Goal: Task Accomplishment & Management: Complete application form

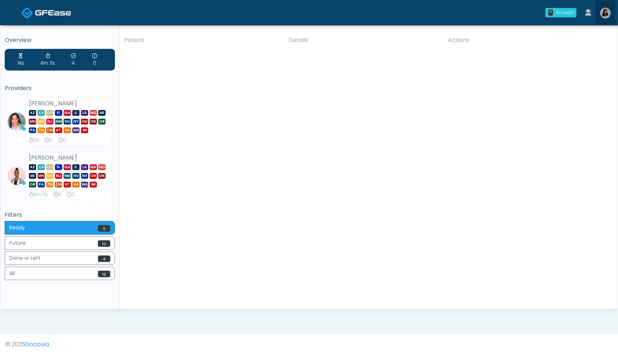
click at [608, 16] on img at bounding box center [605, 13] width 11 height 11
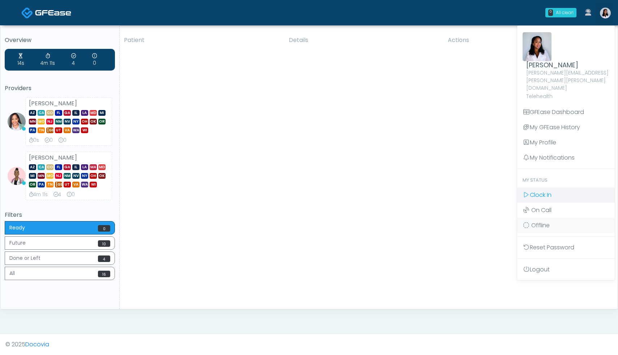
click at [546, 191] on span "Clock In" at bounding box center [541, 195] width 22 height 8
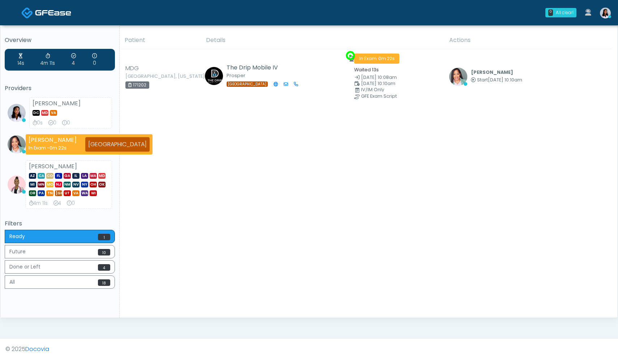
click at [318, 70] on td "The Drip Mobile IV Prosper TX" at bounding box center [276, 76] width 148 height 55
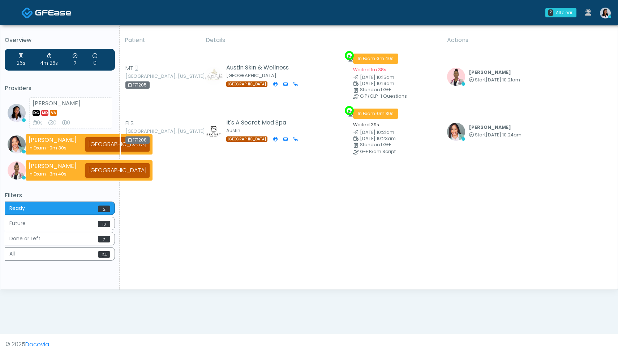
click at [376, 173] on div "Patient Details Actions MT Austin, Texas 171205 Austin Skin & Wellness West Lak…" at bounding box center [366, 160] width 493 height 258
click at [377, 170] on div "Patient Details Actions ELS Charlotte, North Carolina 171208 It's A Secret Med …" at bounding box center [366, 160] width 493 height 258
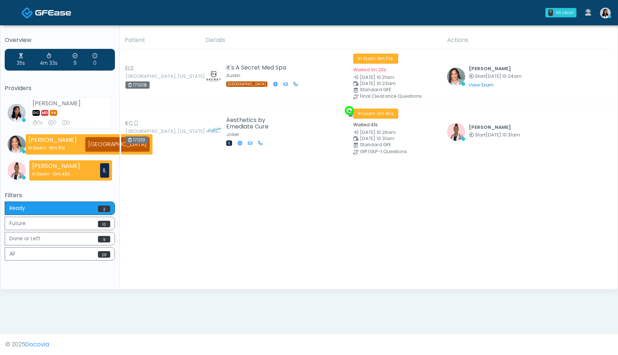
click at [210, 180] on div "Patient Details Actions ELS Charlotte, North Carolina 171208 It's A Secret Med …" at bounding box center [366, 160] width 493 height 258
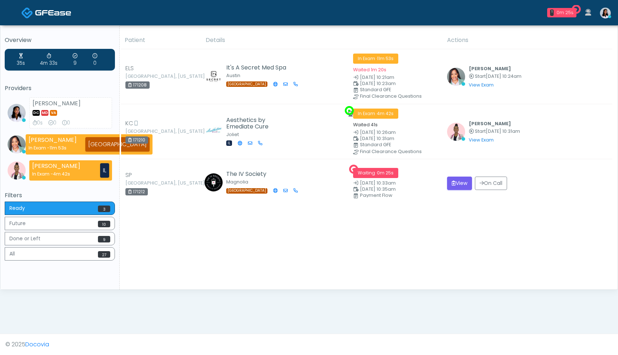
click at [210, 180] on img at bounding box center [214, 182] width 18 height 18
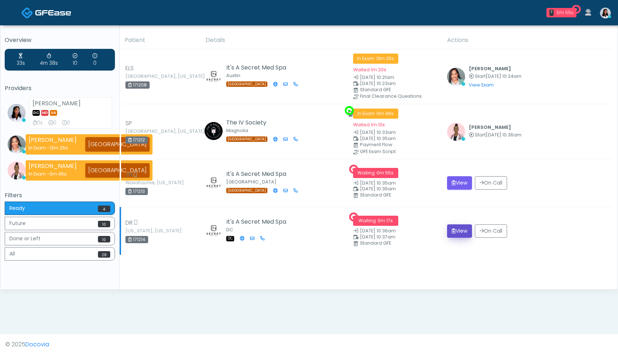
click at [462, 232] on button "View" at bounding box center [459, 230] width 25 height 13
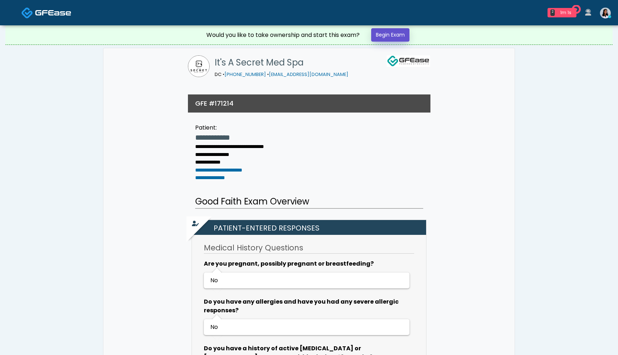
click at [388, 33] on link "Begin Exam" at bounding box center [390, 34] width 38 height 13
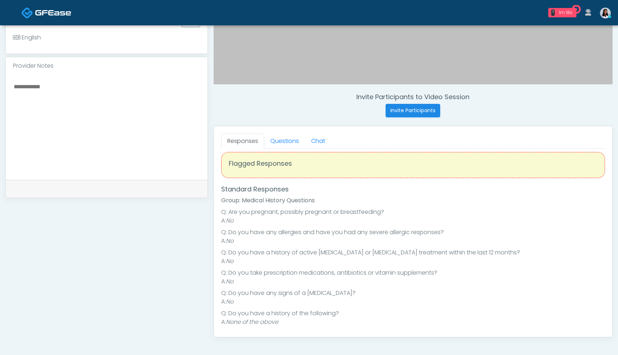
scroll to position [9, 0]
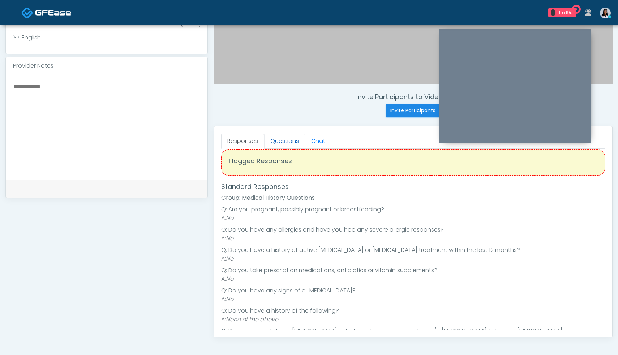
click at [290, 145] on link "Questions" at bounding box center [284, 140] width 41 height 15
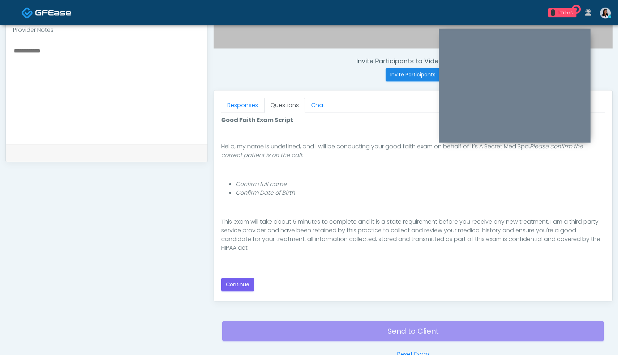
scroll to position [67, 0]
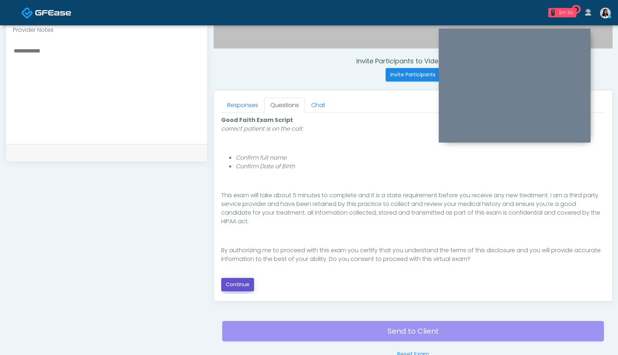
click at [249, 286] on button "Continue" at bounding box center [237, 284] width 33 height 13
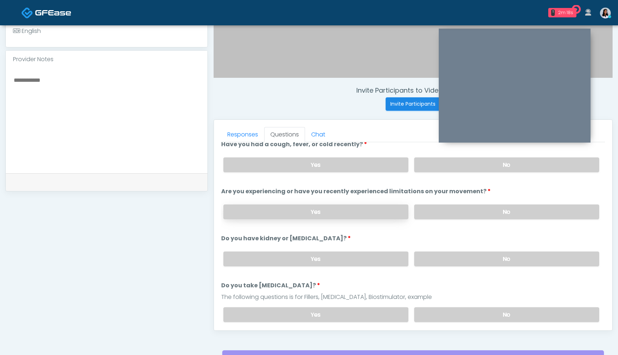
scroll to position [0, 0]
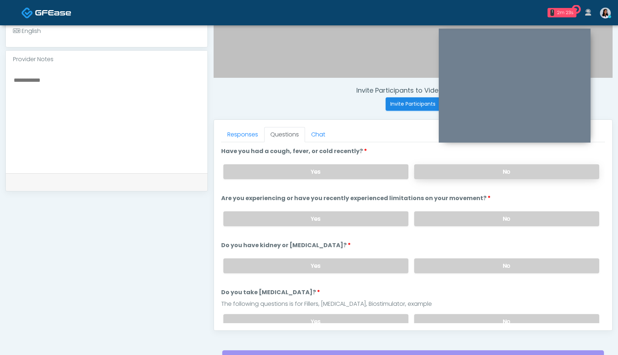
click at [489, 170] on label "No" at bounding box center [506, 171] width 185 height 15
click at [467, 220] on label "No" at bounding box center [506, 218] width 185 height 15
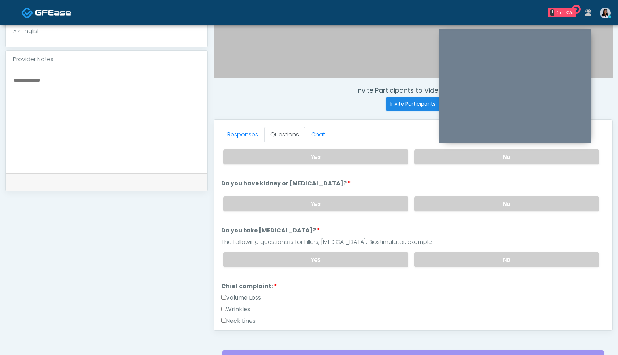
scroll to position [62, 0]
click at [476, 204] on label "No" at bounding box center [506, 203] width 185 height 15
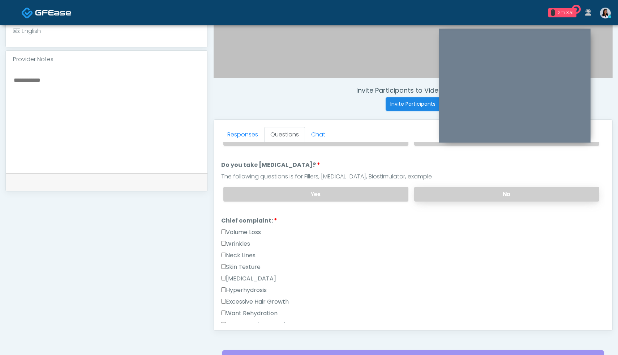
click at [490, 192] on label "No" at bounding box center [506, 194] width 185 height 15
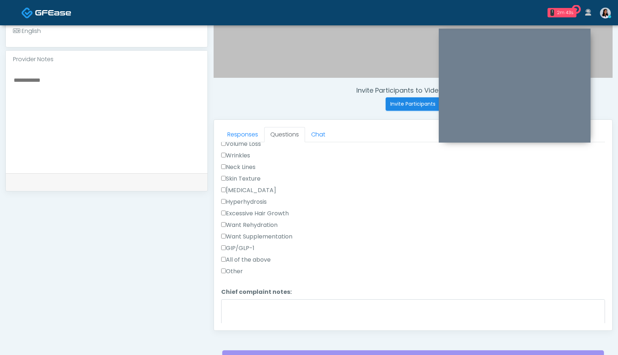
scroll to position [220, 0]
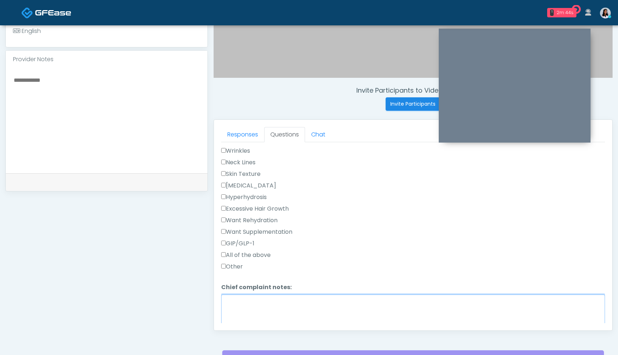
click at [335, 305] on textarea "Chief complaint notes:" at bounding box center [413, 309] width 384 height 31
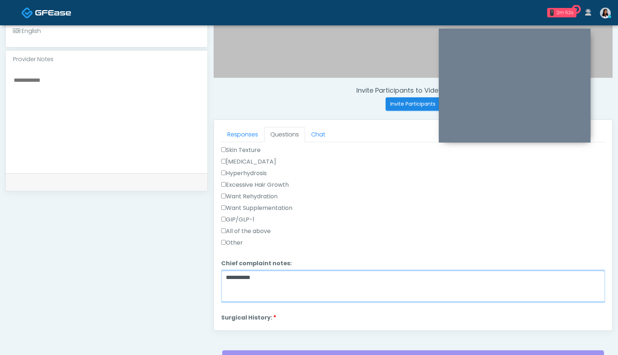
scroll to position [221, 0]
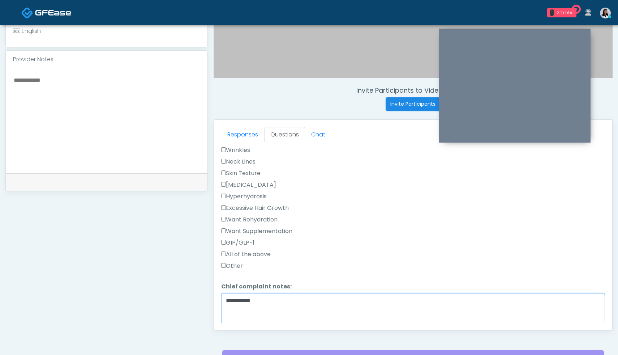
type textarea "**********"
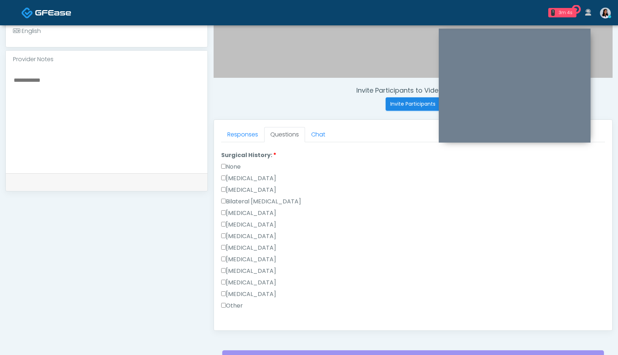
scroll to position [471, 0]
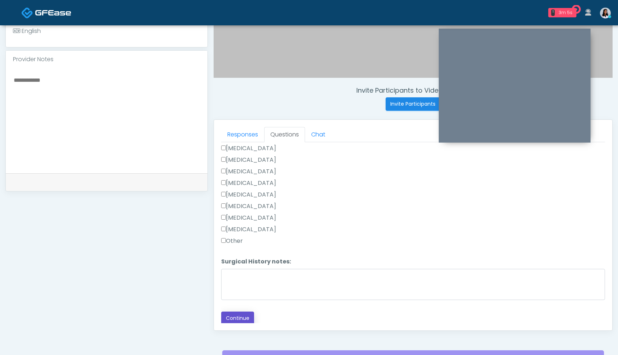
click at [243, 320] on button "Continue" at bounding box center [237, 317] width 33 height 13
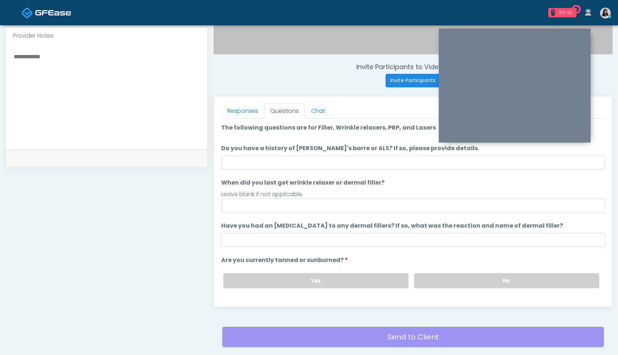
scroll to position [250, 0]
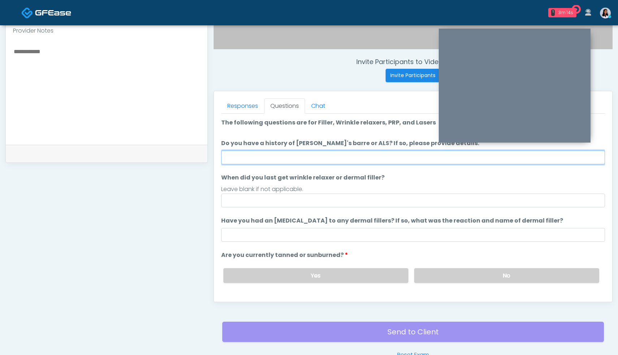
click at [320, 155] on input "Do you have a history of Guillain's barre or ALS? If so, please provide details." at bounding box center [413, 157] width 384 height 14
type input "**********"
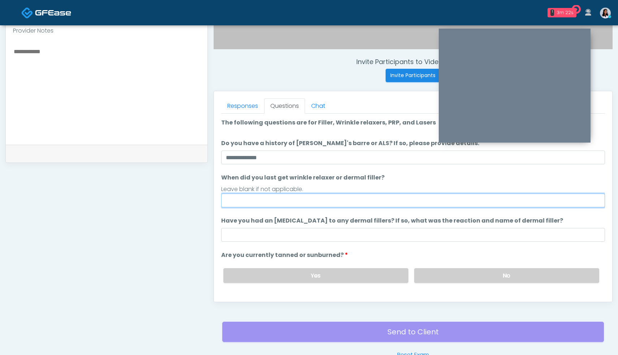
click at [337, 198] on input "When did you last get wrinkle relaxer or dermal filler?" at bounding box center [413, 200] width 384 height 14
type input "*"
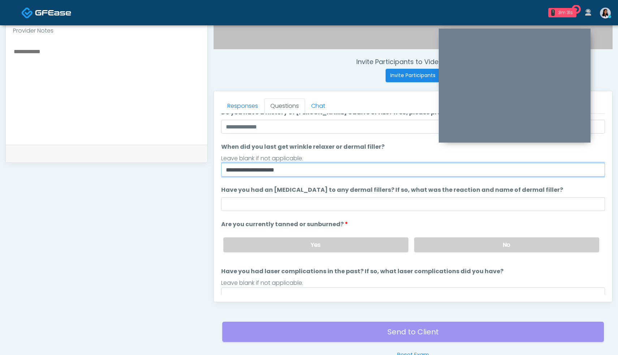
scroll to position [33, 0]
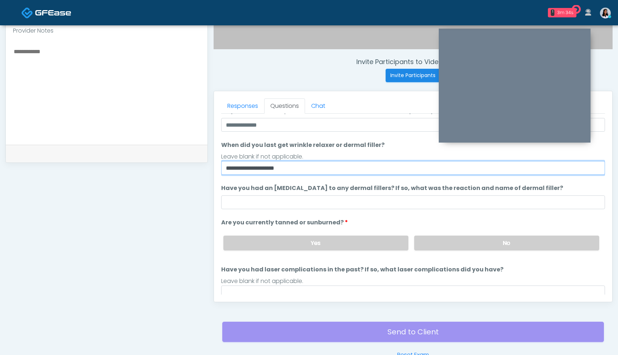
type input "**********"
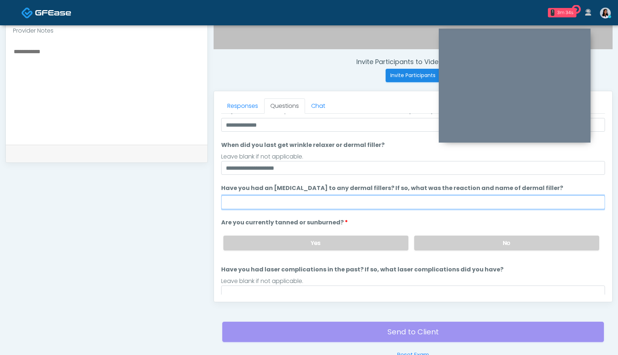
click at [412, 202] on input "Have you had an allergic response to any dermal fillers? If so, what was the re…" at bounding box center [413, 202] width 384 height 14
type input "*"
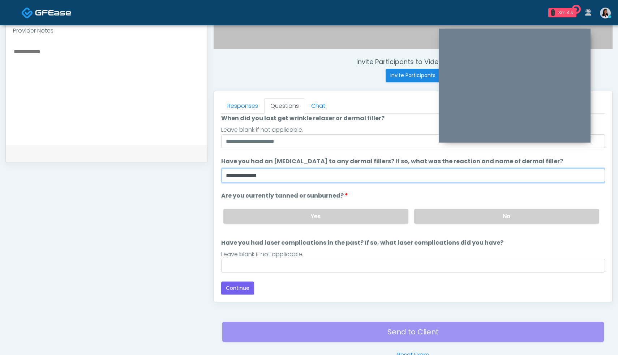
scroll to position [58, 0]
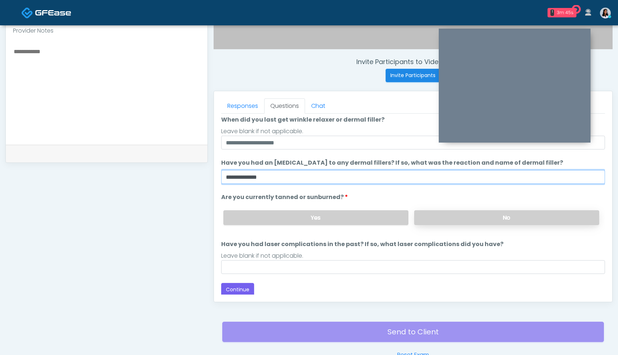
type input "**********"
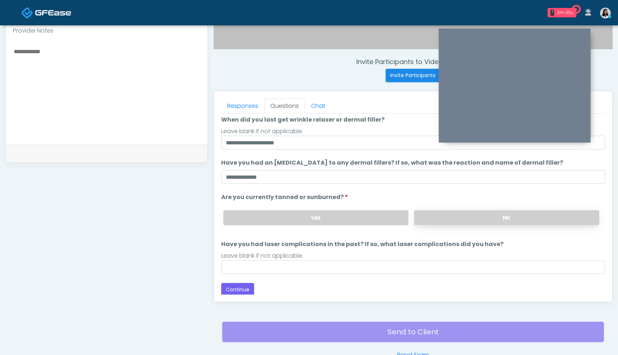
click at [461, 222] on label "No" at bounding box center [506, 217] width 185 height 15
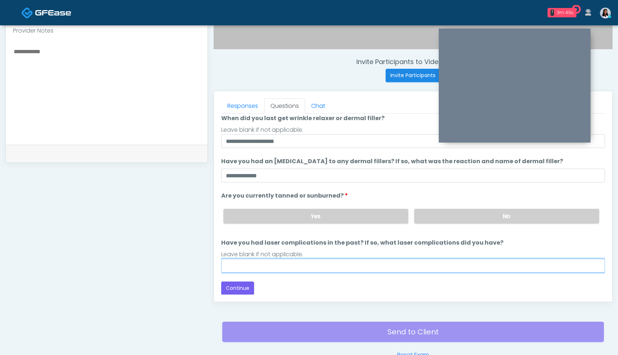
click at [338, 270] on input "Have you had laser complications in the past? If so, what laser complications d…" at bounding box center [413, 266] width 384 height 14
type input "**********"
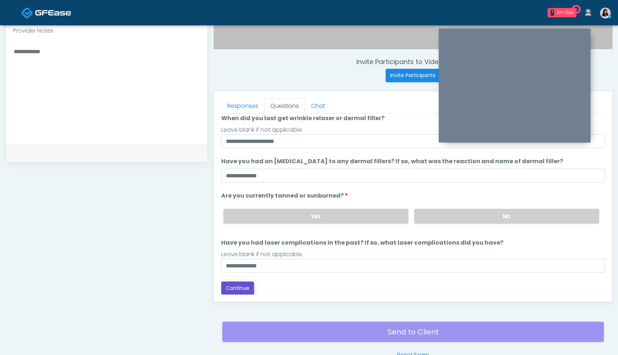
click at [238, 288] on button "Continue" at bounding box center [237, 287] width 33 height 13
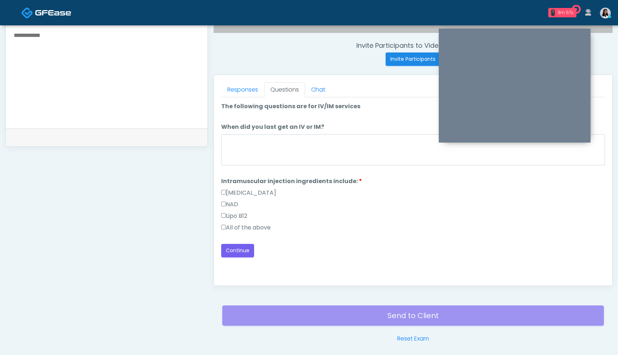
scroll to position [276, 0]
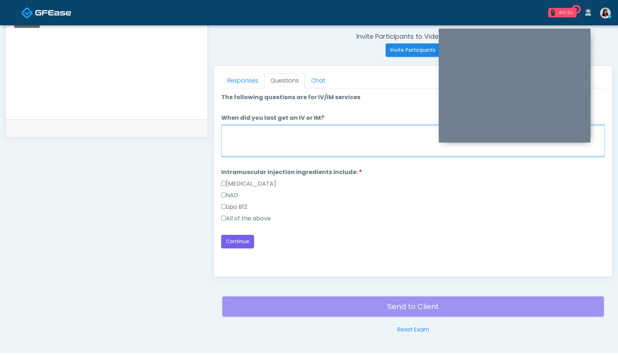
click at [287, 139] on textarea "When did you last get an IV or IM?" at bounding box center [413, 140] width 384 height 31
click at [283, 131] on textarea "**********" at bounding box center [413, 140] width 384 height 31
type textarea "**********"
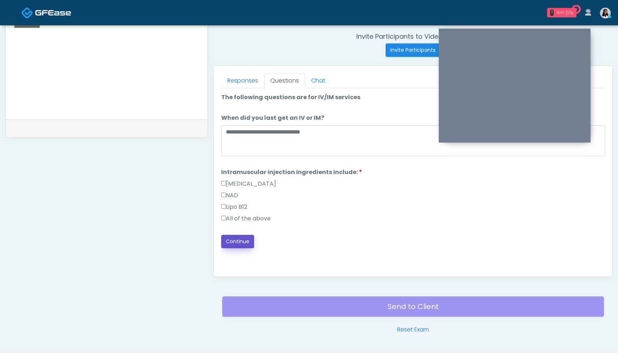
click at [249, 245] on button "Continue" at bounding box center [237, 241] width 33 height 13
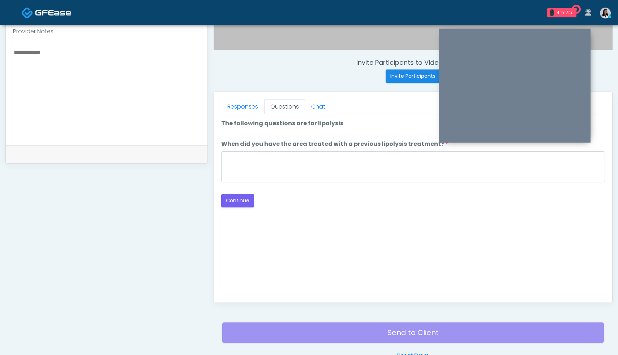
scroll to position [243, 0]
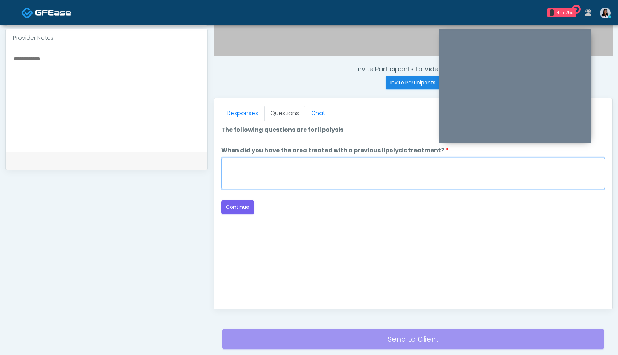
click at [331, 171] on textarea "When did you have the area treated with a previous lipolysis treatment?" at bounding box center [413, 173] width 384 height 31
type textarea "**********"
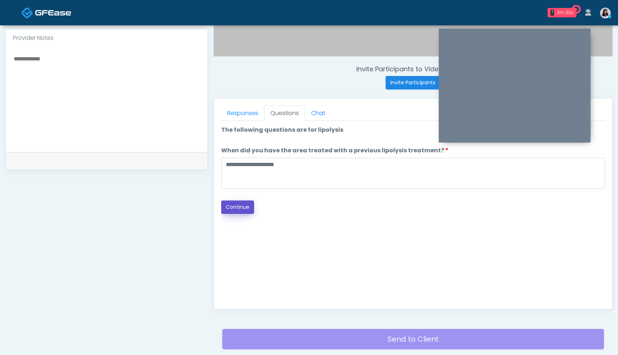
click at [242, 209] on button "Continue" at bounding box center [237, 206] width 33 height 13
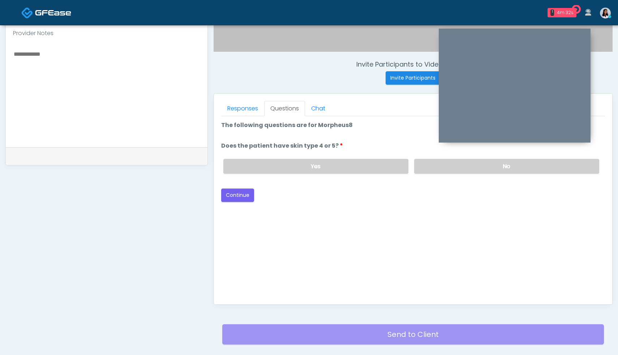
scroll to position [240, 0]
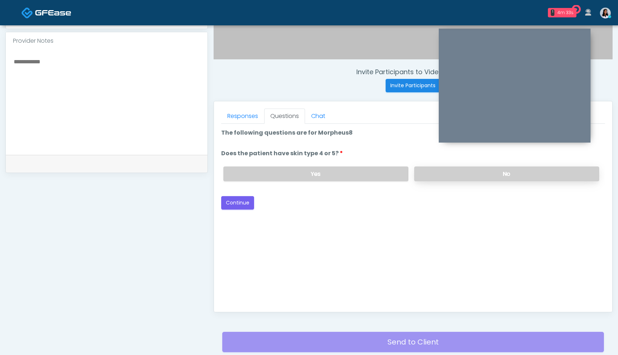
click at [490, 172] on label "No" at bounding box center [506, 173] width 185 height 15
click at [248, 200] on button "Continue" at bounding box center [237, 202] width 33 height 13
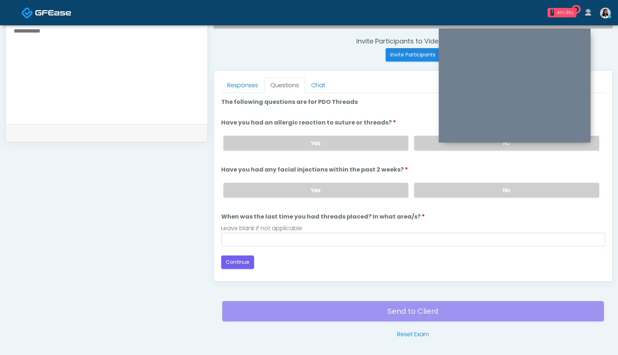
scroll to position [268, 0]
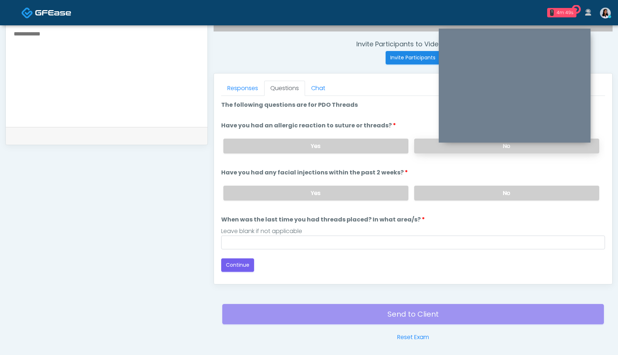
click at [428, 143] on label "No" at bounding box center [506, 146] width 185 height 15
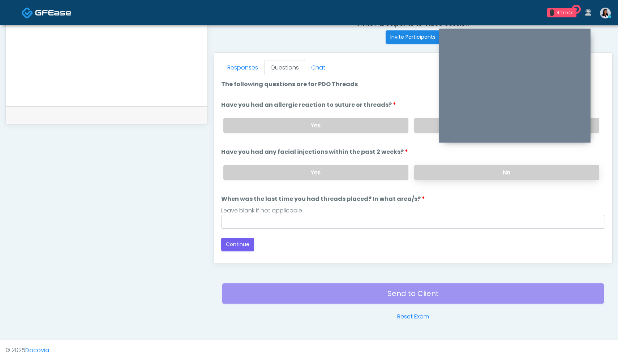
click at [493, 171] on label "No" at bounding box center [506, 172] width 185 height 15
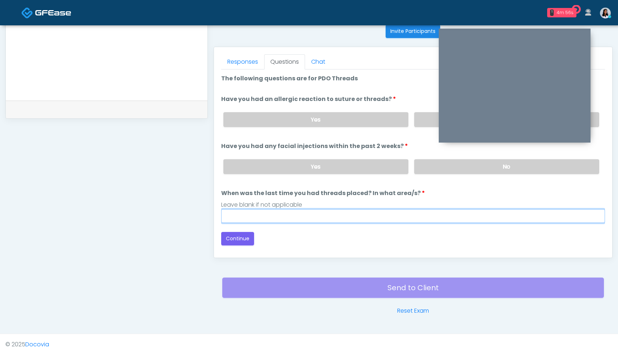
click at [339, 215] on input "When was the last time you had threads placed? In what area/s?" at bounding box center [413, 216] width 384 height 14
type input "**********"
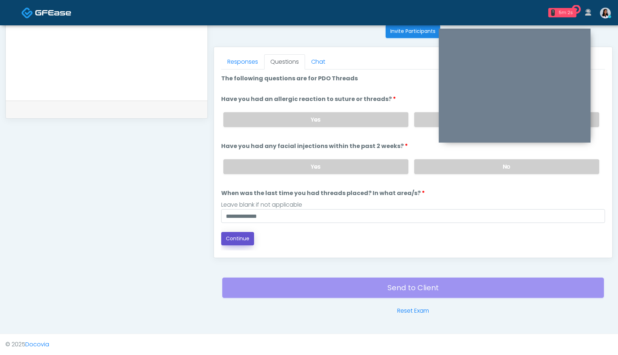
click at [247, 243] on button "Continue" at bounding box center [237, 238] width 33 height 13
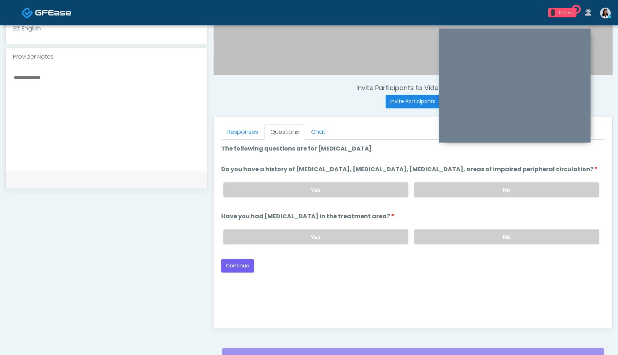
scroll to position [218, 0]
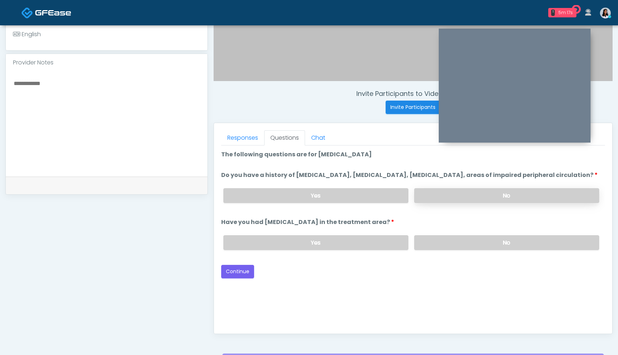
click at [491, 201] on label "No" at bounding box center [506, 195] width 185 height 15
click at [482, 250] on label "No" at bounding box center [506, 242] width 185 height 15
click at [234, 278] on button "Continue" at bounding box center [237, 271] width 33 height 13
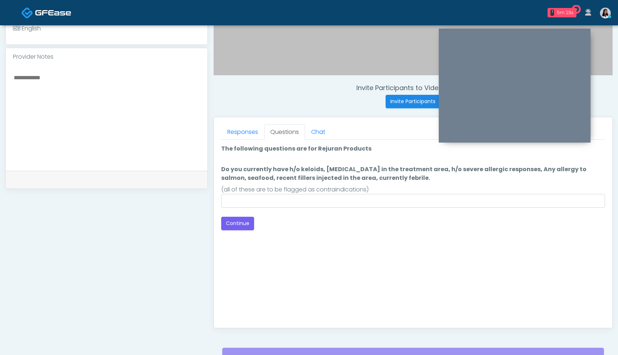
scroll to position [223, 0]
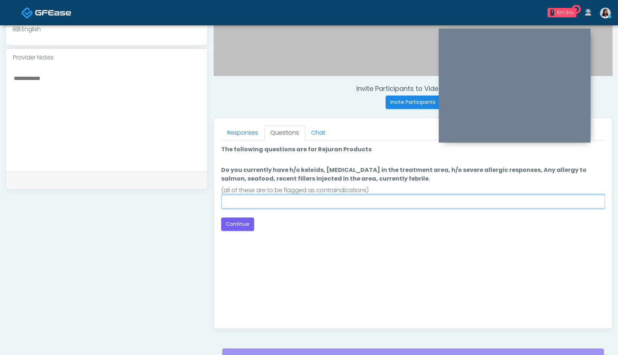
click at [353, 198] on input "Do you currently have h/o keloids, skin infection in the treatment area, h/o se…" at bounding box center [413, 202] width 384 height 14
type input "**********"
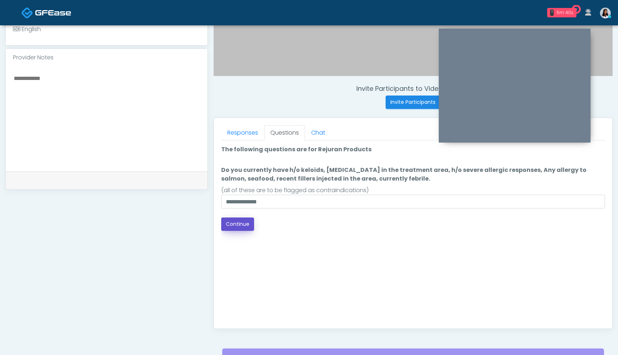
click at [240, 221] on button "Continue" at bounding box center [237, 223] width 33 height 13
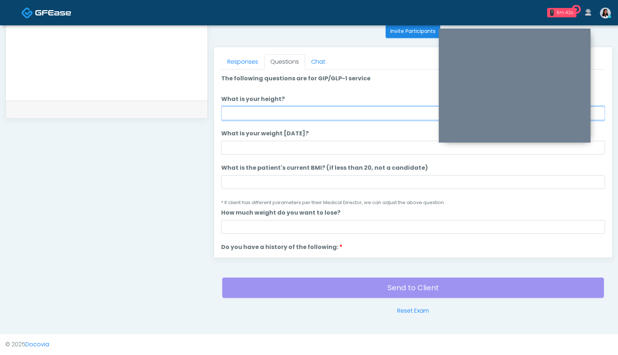
click at [293, 111] on input "What is your height?" at bounding box center [413, 113] width 384 height 14
type input "***"
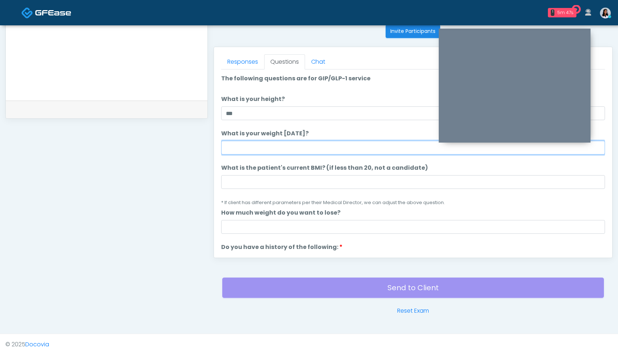
click at [312, 149] on input "What is your weight today?" at bounding box center [413, 148] width 384 height 14
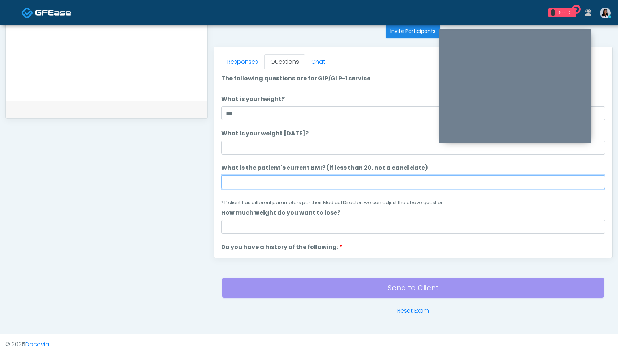
click at [265, 178] on input "What is the patient's current BMI? (if less than 20, not a candidate)" at bounding box center [413, 182] width 384 height 14
type input "****"
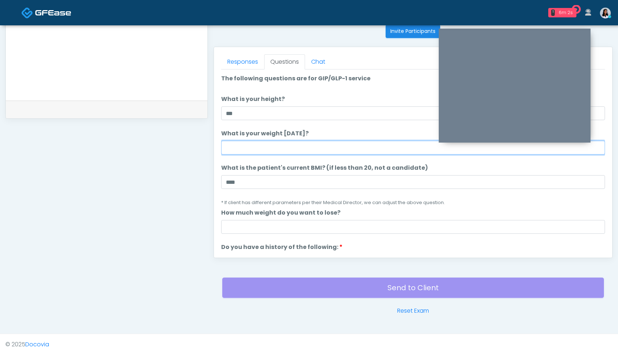
click at [265, 152] on input "What is your weight today?" at bounding box center [413, 148] width 384 height 14
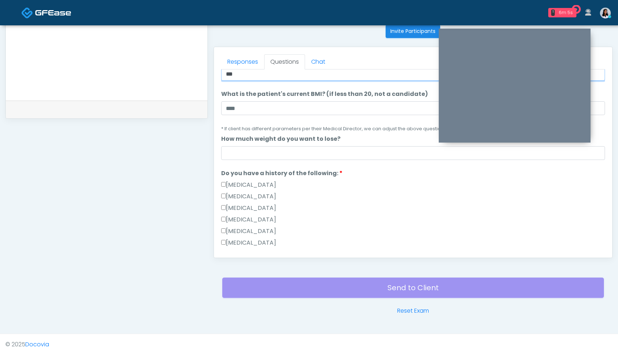
scroll to position [74, 0]
type input "***"
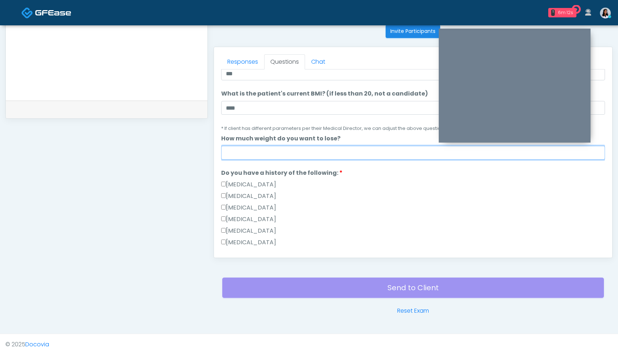
click at [329, 152] on input "How much weight do you want to lose?" at bounding box center [413, 153] width 384 height 14
type input "*"
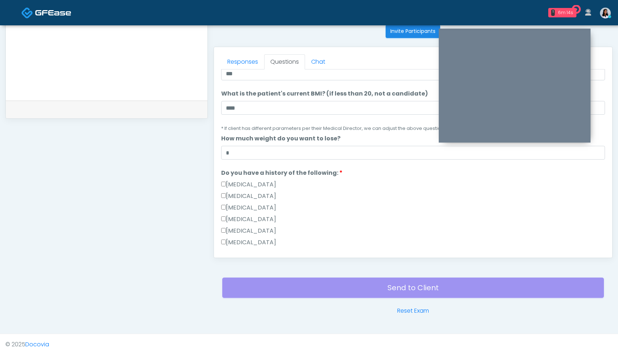
click at [424, 180] on div "Gallbladder Disease" at bounding box center [413, 186] width 384 height 12
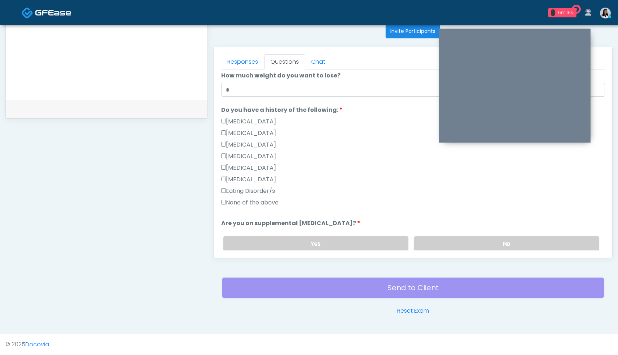
scroll to position [137, 0]
click at [226, 202] on label "None of the above" at bounding box center [249, 202] width 57 height 9
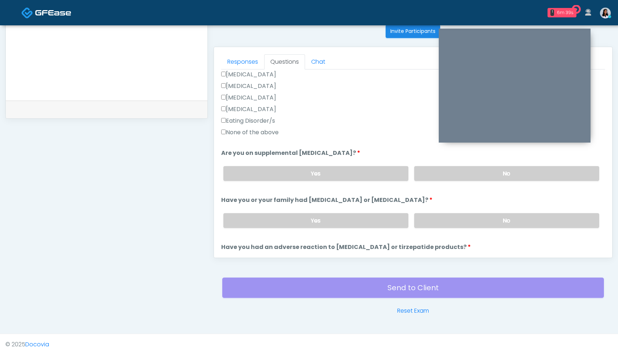
scroll to position [208, 0]
click at [468, 172] on label "No" at bounding box center [506, 172] width 185 height 15
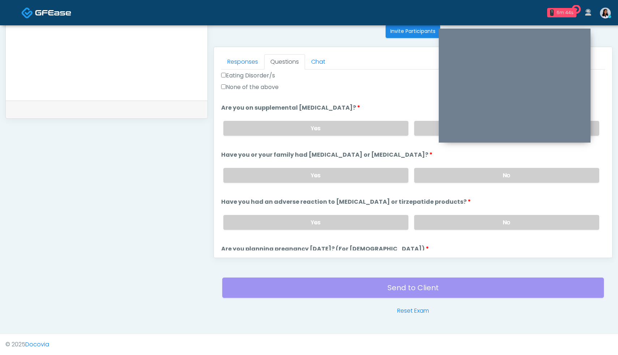
scroll to position [253, 0]
click at [485, 173] on label "No" at bounding box center [506, 174] width 185 height 15
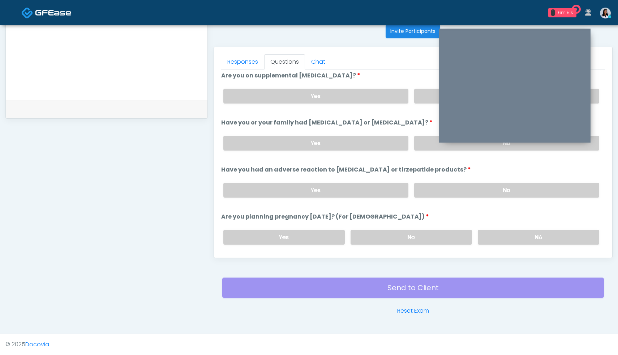
scroll to position [296, 0]
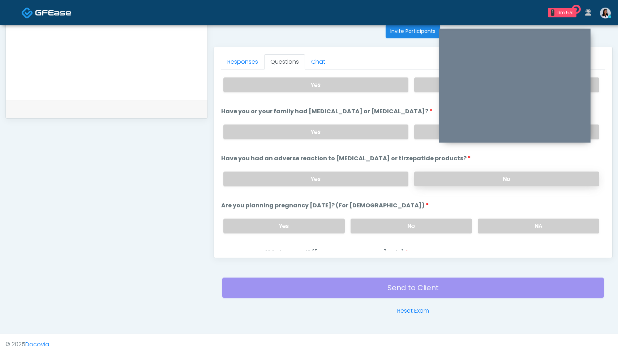
click at [482, 179] on label "No" at bounding box center [506, 178] width 185 height 15
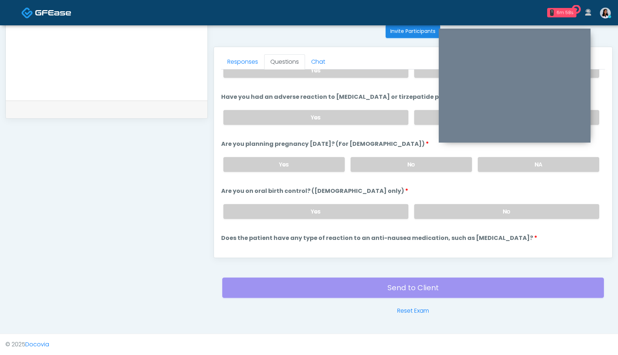
scroll to position [358, 0]
click at [518, 165] on label "NA" at bounding box center [539, 164] width 122 height 15
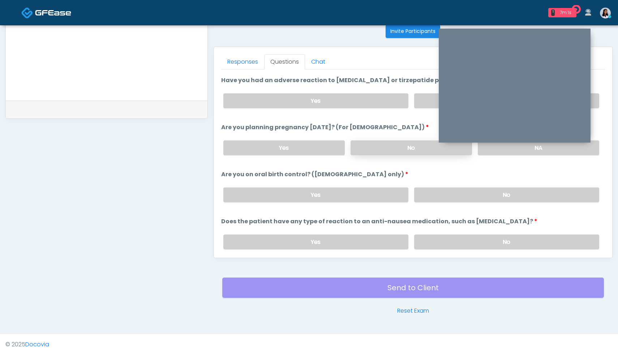
scroll to position [399, 0]
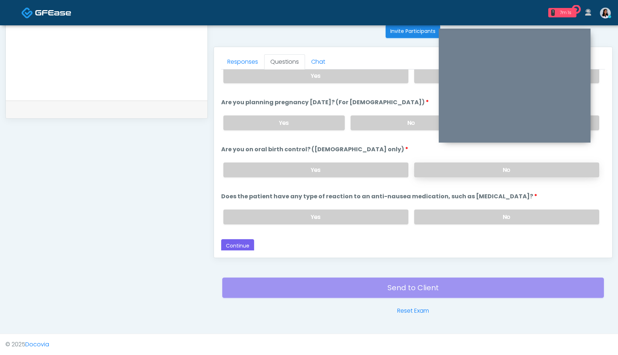
click at [461, 165] on label "No" at bounding box center [506, 169] width 185 height 15
click at [446, 217] on label "No" at bounding box center [506, 216] width 185 height 15
click at [234, 241] on button "Continue" at bounding box center [237, 245] width 33 height 13
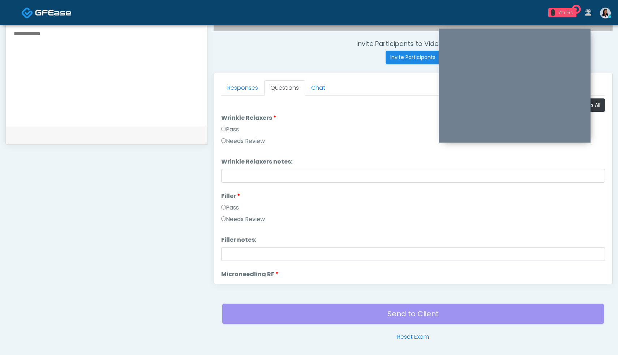
scroll to position [267, 0]
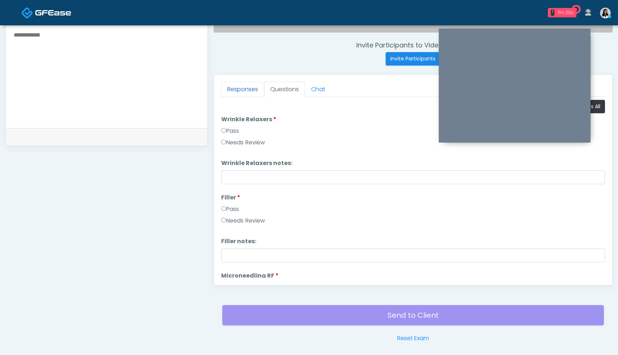
click at [247, 83] on link "Responses" at bounding box center [242, 89] width 43 height 15
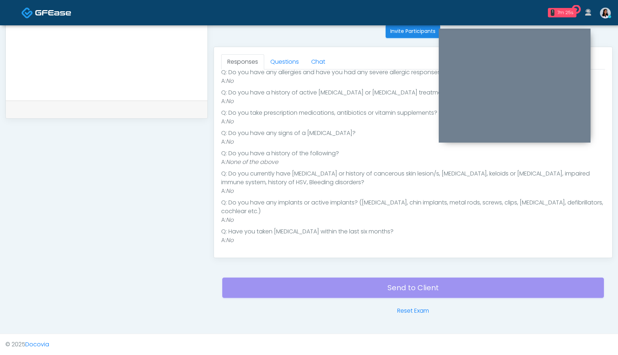
scroll to position [294, 0]
click at [284, 67] on link "Questions" at bounding box center [284, 62] width 41 height 15
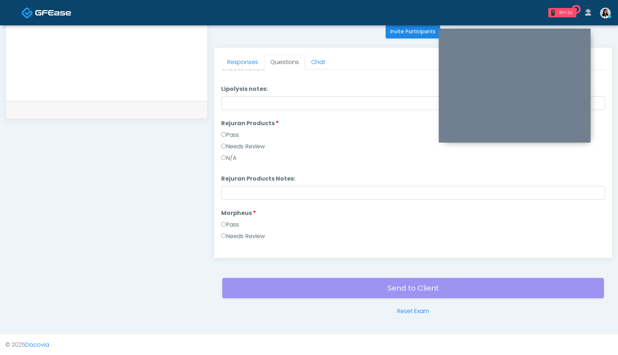
scroll to position [518, 0]
click at [224, 219] on label "Pass" at bounding box center [230, 222] width 18 height 9
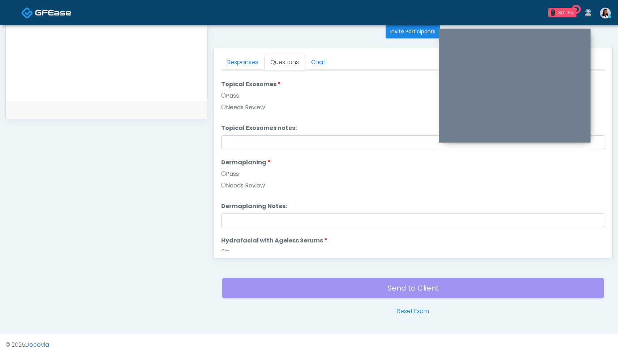
scroll to position [1134, 0]
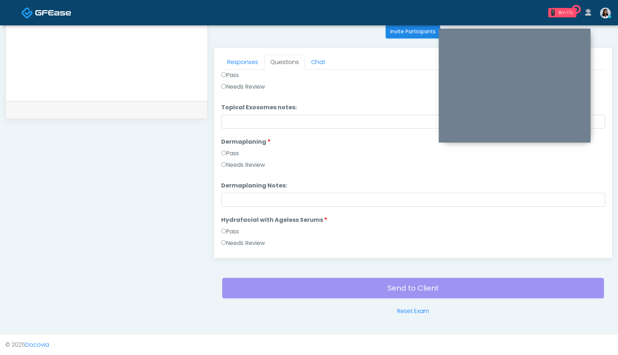
click at [223, 228] on label "Pass" at bounding box center [230, 231] width 18 height 9
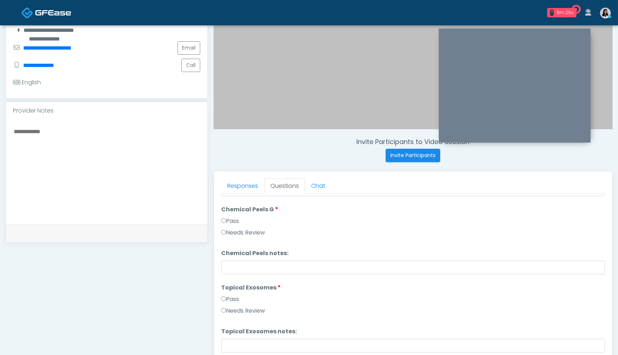
scroll to position [170, 0]
click at [100, 131] on textarea at bounding box center [106, 171] width 187 height 88
type textarea "*"
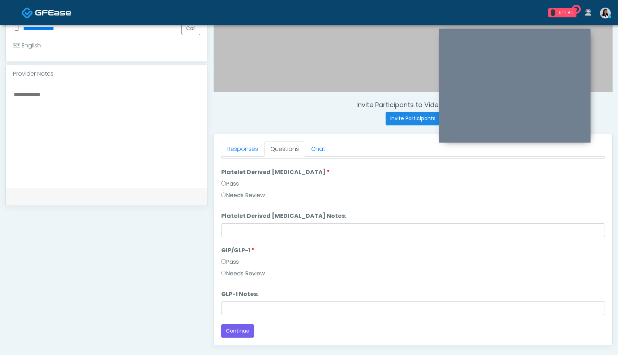
scroll to position [294, 0]
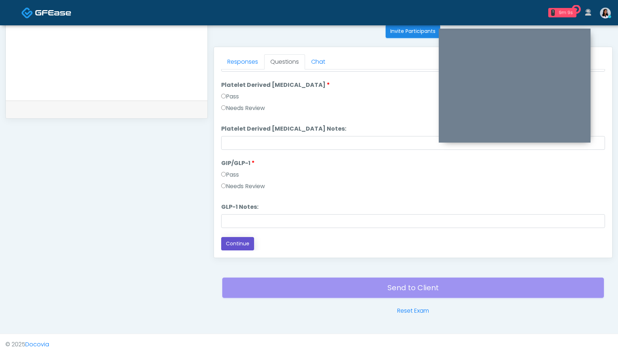
click at [229, 244] on button "Continue" at bounding box center [237, 243] width 33 height 13
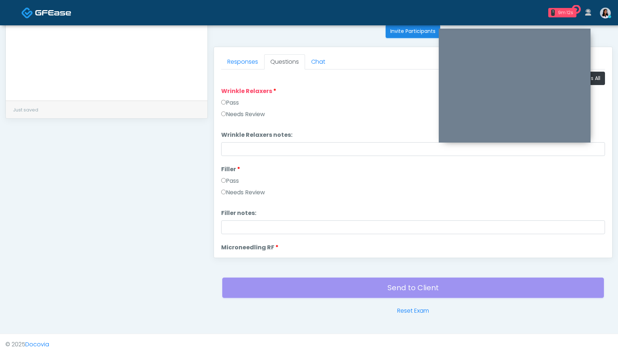
click at [406, 292] on div "Send to Client Reset Exam" at bounding box center [413, 292] width 382 height 46
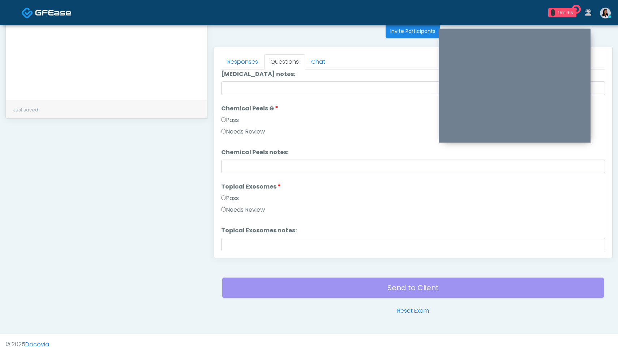
scroll to position [1424, 0]
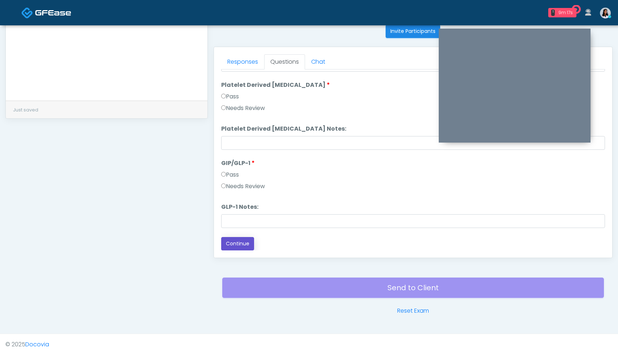
click at [238, 248] on button "Continue" at bounding box center [237, 243] width 33 height 13
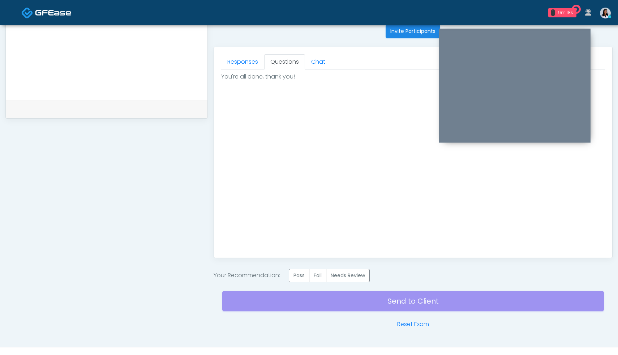
scroll to position [0, 0]
click at [298, 277] on label "Pass" at bounding box center [299, 275] width 21 height 13
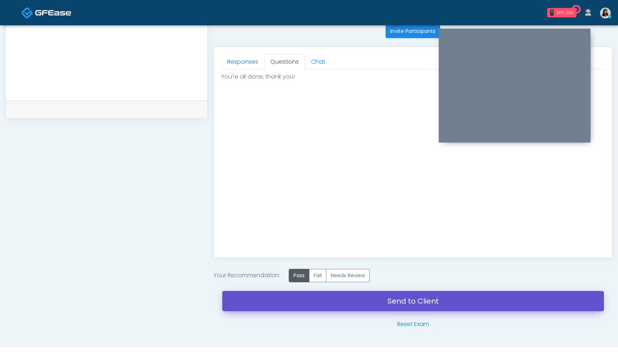
click at [361, 303] on link "Send to Client" at bounding box center [413, 301] width 382 height 20
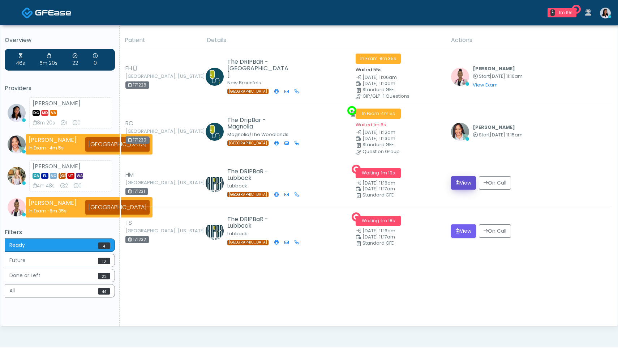
click at [466, 179] on button "View" at bounding box center [463, 182] width 25 height 13
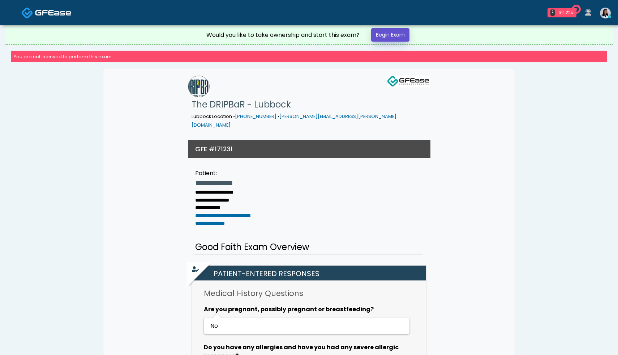
click at [399, 34] on link "Begin Exam" at bounding box center [390, 34] width 38 height 13
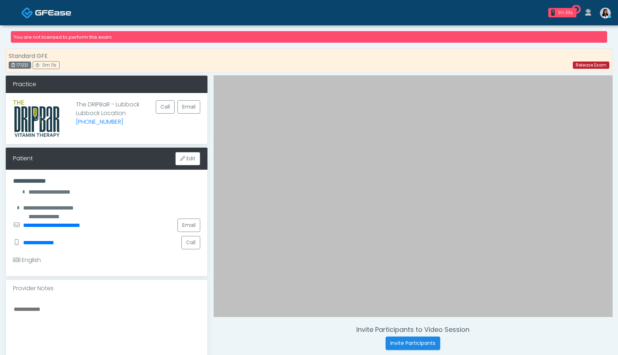
click at [589, 64] on link "Release Exam" at bounding box center [591, 64] width 37 height 7
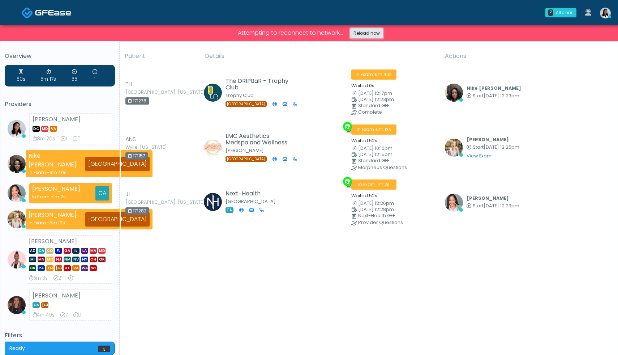
click at [366, 38] on link "Reload now" at bounding box center [366, 33] width 33 height 10
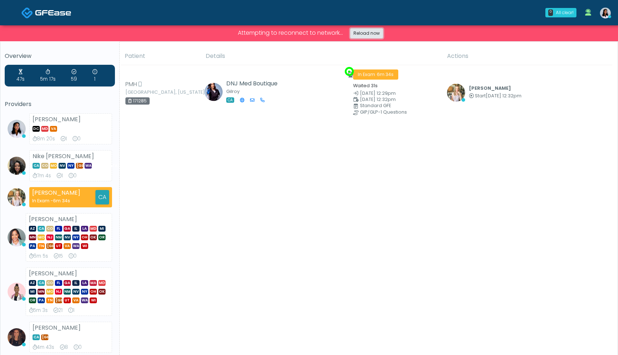
click at [379, 35] on link "Reload now" at bounding box center [366, 33] width 33 height 10
click at [377, 31] on link "Reload now" at bounding box center [366, 33] width 33 height 10
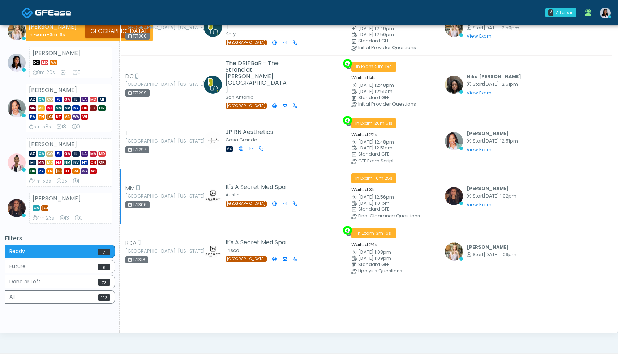
scroll to position [159, 0]
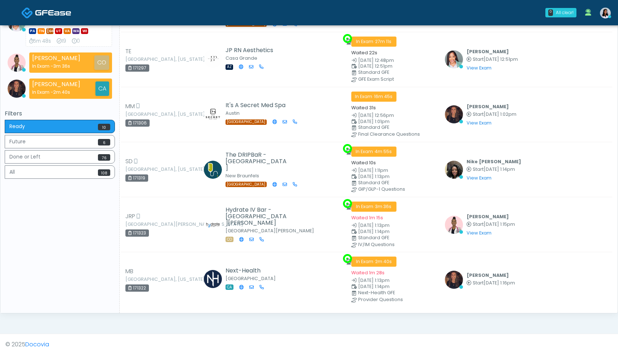
scroll to position [230, 0]
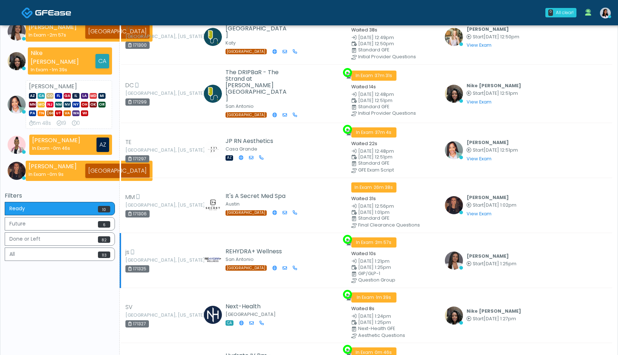
scroll to position [182, 0]
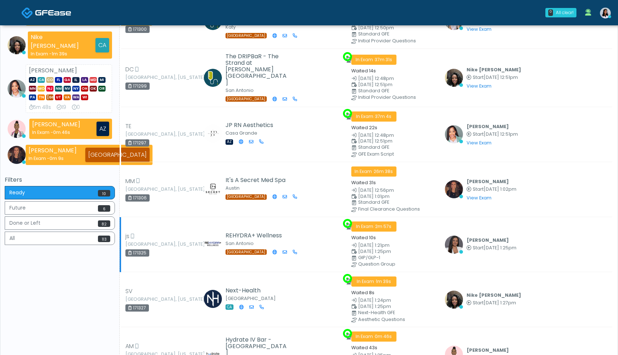
click at [592, 220] on td "[PERSON_NAME] Start [DATE] 1:25pm View Exam | Unreview" at bounding box center [527, 244] width 172 height 55
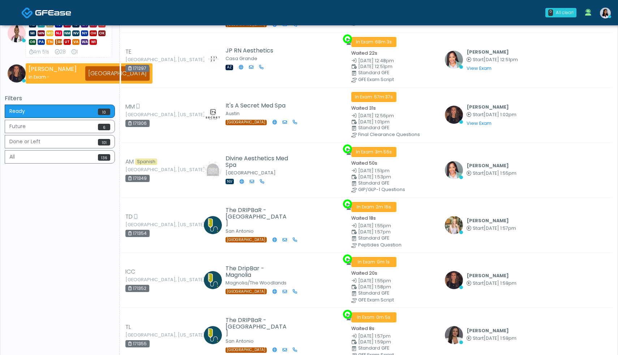
scroll to position [224, 0]
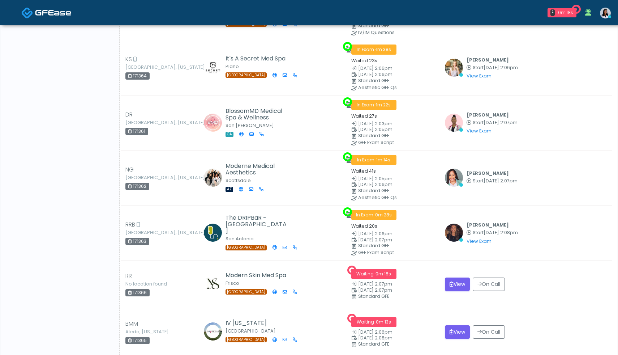
scroll to position [489, 0]
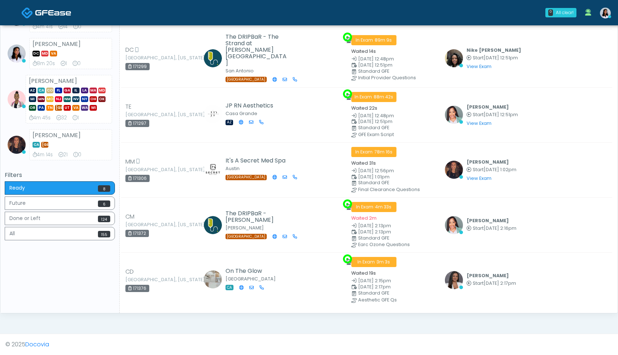
scroll to position [176, 0]
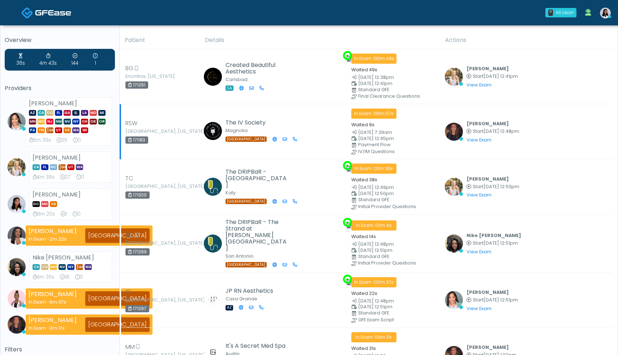
scroll to position [285, 0]
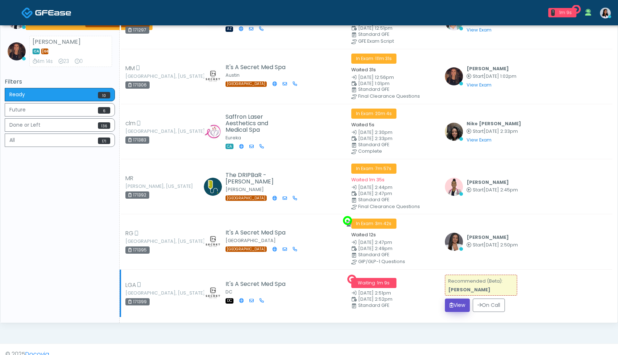
click at [461, 298] on button "View" at bounding box center [457, 304] width 25 height 13
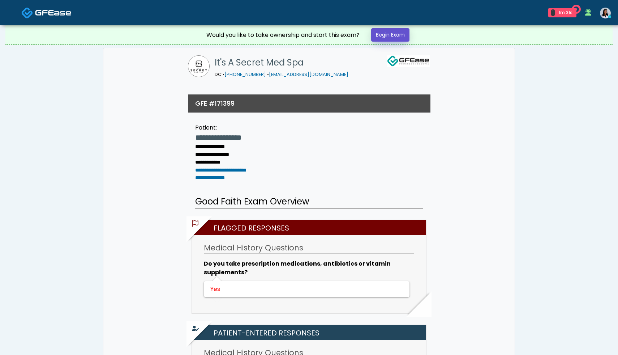
click at [388, 36] on link "Begin Exam" at bounding box center [390, 34] width 38 height 13
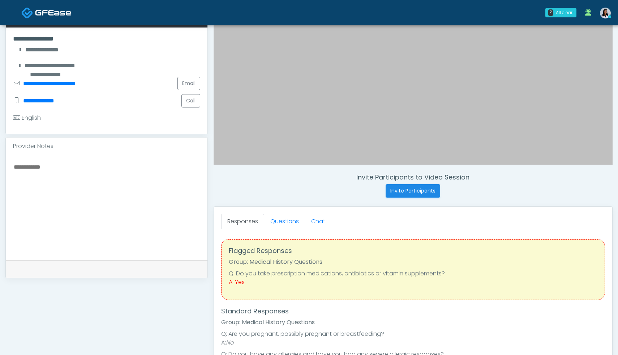
scroll to position [135, 0]
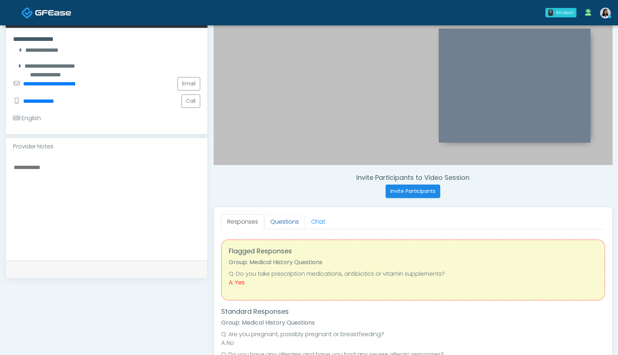
click at [291, 225] on link "Questions" at bounding box center [284, 221] width 41 height 15
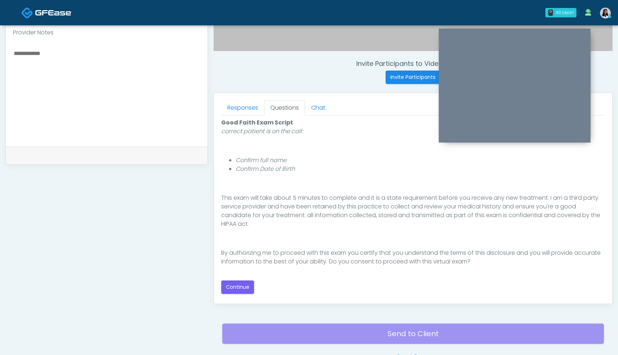
scroll to position [250, 0]
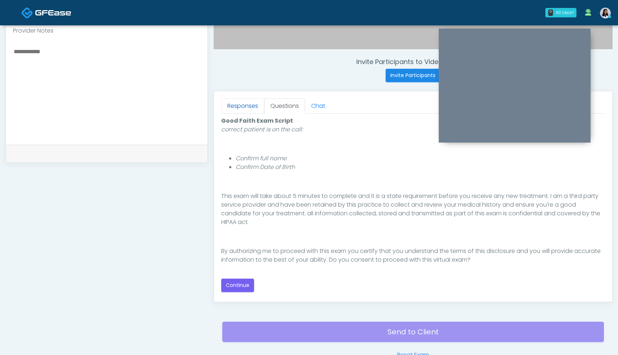
click at [247, 106] on link "Responses" at bounding box center [242, 105] width 43 height 15
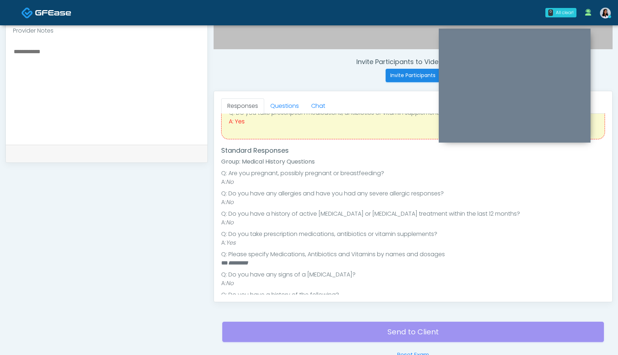
scroll to position [44, 0]
click at [103, 60] on textarea at bounding box center [106, 91] width 187 height 88
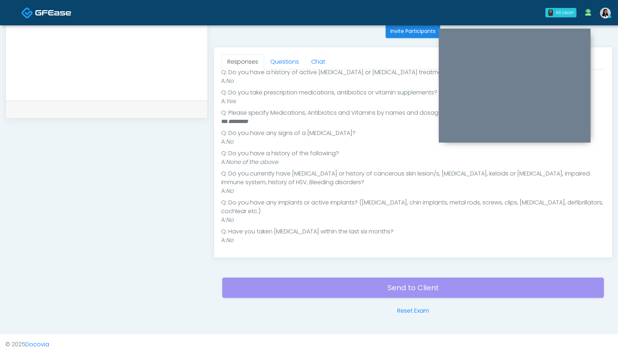
scroll to position [67, 0]
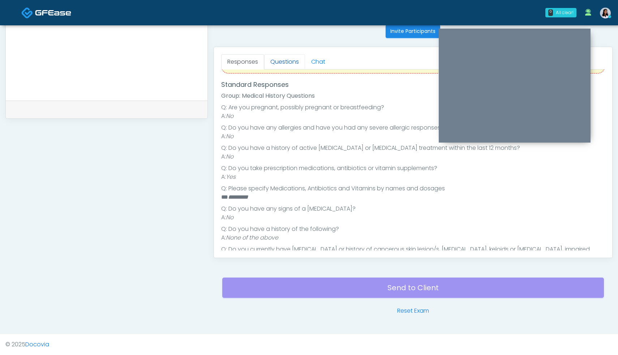
type textarea "**********"
click at [287, 63] on link "Questions" at bounding box center [284, 61] width 41 height 15
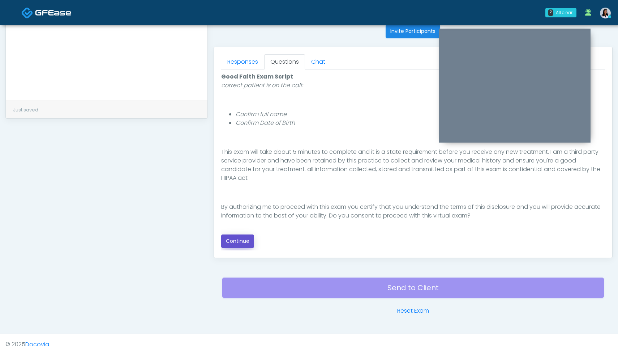
click at [243, 240] on button "Continue" at bounding box center [237, 240] width 33 height 13
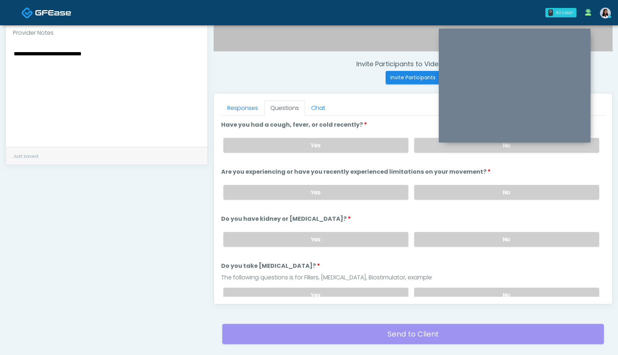
scroll to position [239, 0]
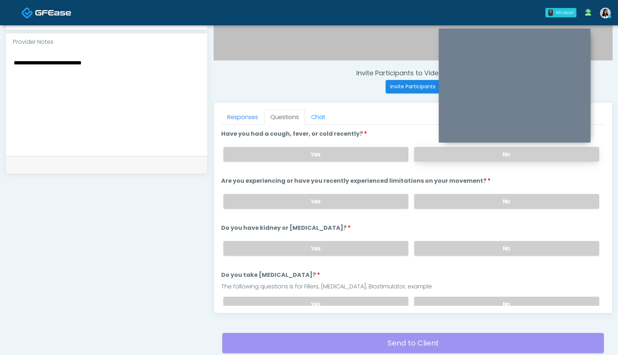
click at [474, 154] on label "No" at bounding box center [506, 154] width 185 height 15
click at [458, 204] on label "No" at bounding box center [506, 201] width 185 height 15
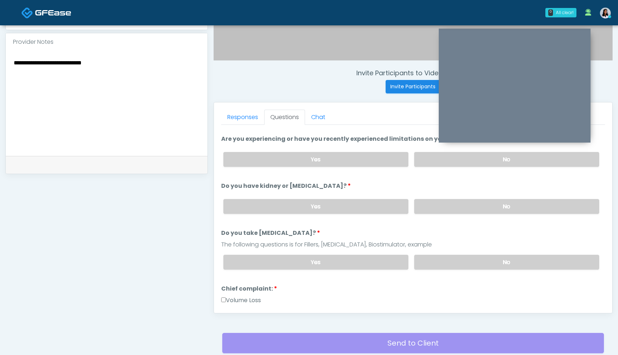
scroll to position [47, 0]
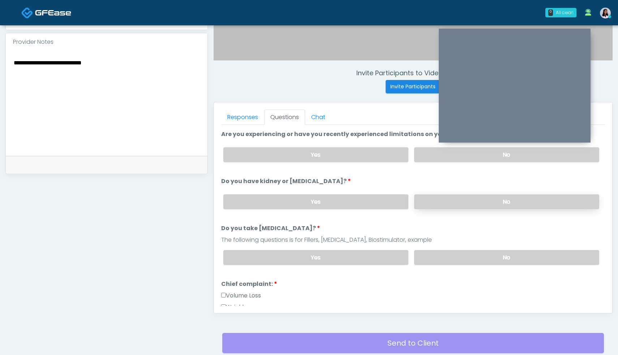
click at [485, 199] on label "No" at bounding box center [506, 201] width 185 height 15
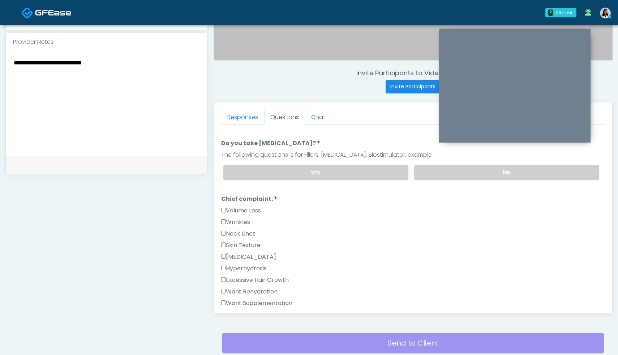
scroll to position [132, 0]
click at [471, 171] on label "No" at bounding box center [506, 171] width 185 height 15
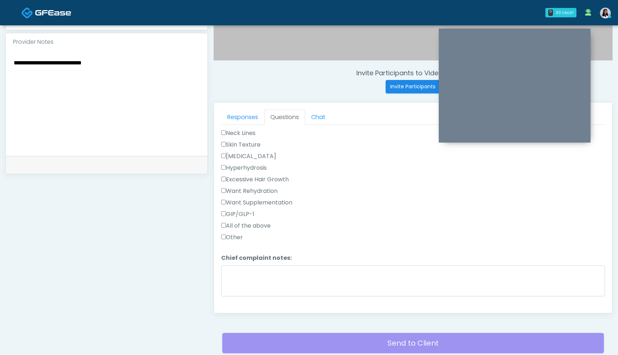
scroll to position [243, 0]
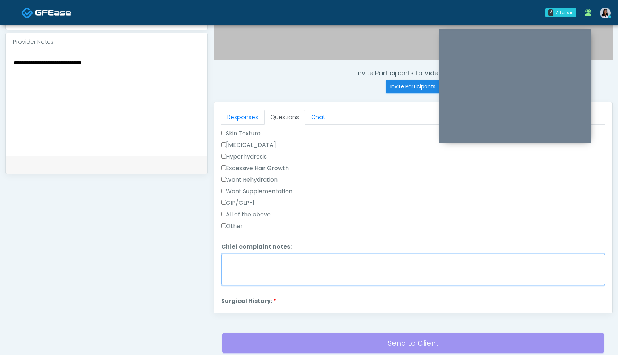
click at [272, 261] on textarea "Chief complaint notes:" at bounding box center [413, 269] width 384 height 31
type textarea "*"
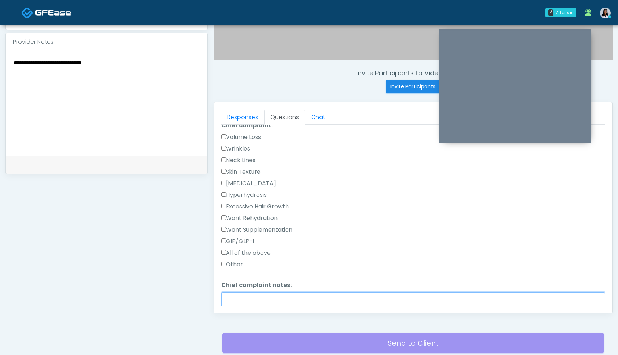
scroll to position [194, 0]
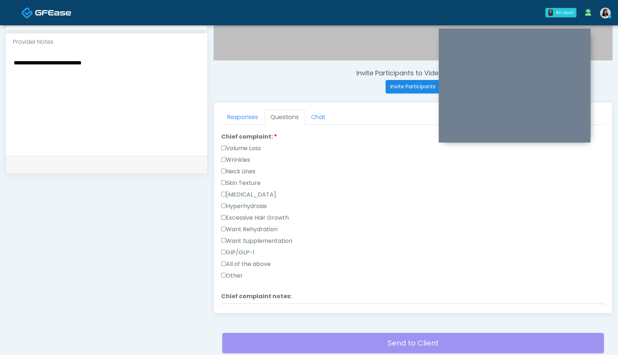
click at [227, 158] on label "Wrinkles" at bounding box center [235, 160] width 29 height 9
click at [226, 272] on label "[MEDICAL_DATA]" at bounding box center [248, 275] width 55 height 9
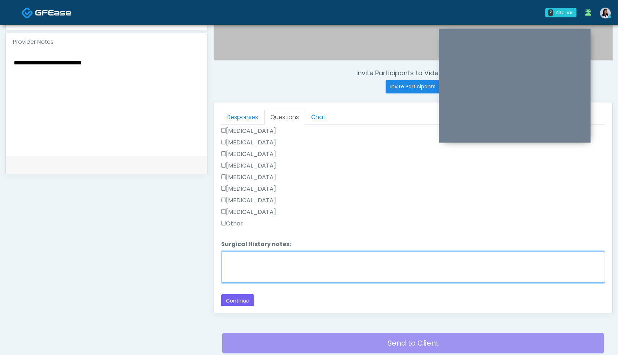
click at [274, 261] on textarea "Surgical History notes:" at bounding box center [413, 266] width 384 height 31
type textarea "**********"
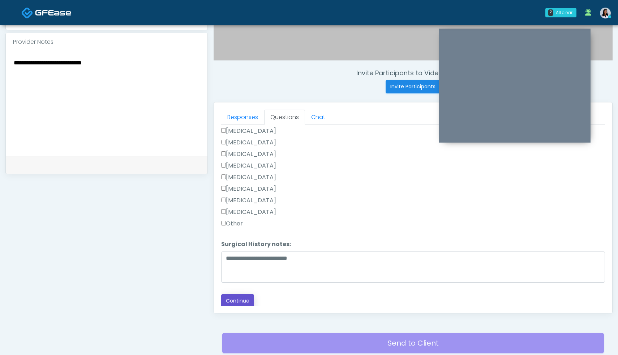
click at [239, 303] on button "Continue" at bounding box center [237, 300] width 33 height 13
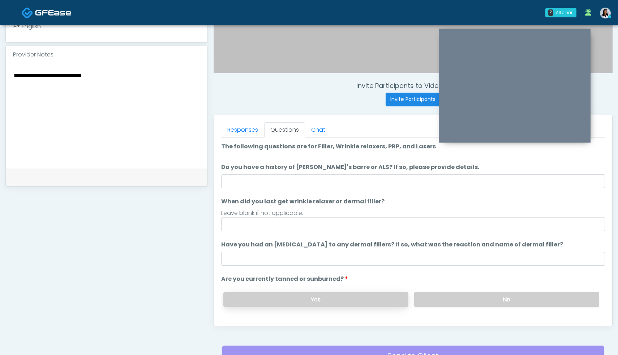
scroll to position [226, 0]
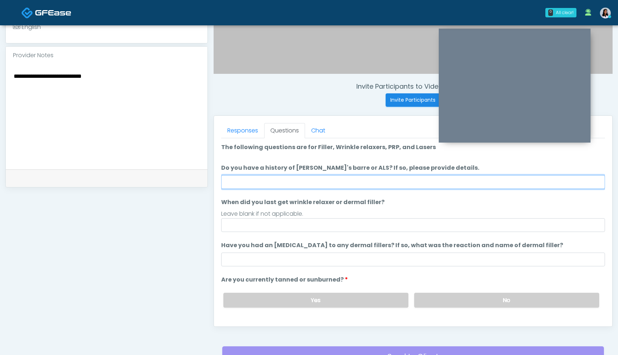
click at [296, 178] on input "Do you have a history of [PERSON_NAME]'s barre or ALS? If so, please provide de…" at bounding box center [413, 182] width 384 height 14
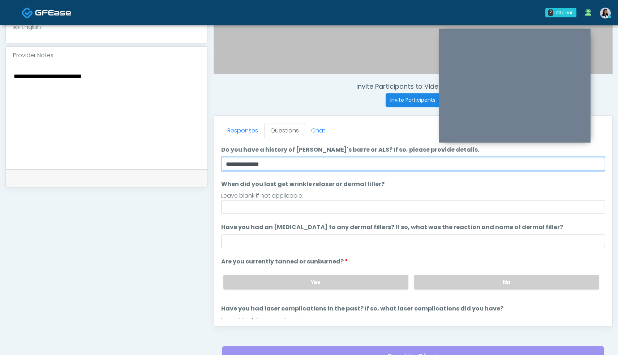
scroll to position [20, 0]
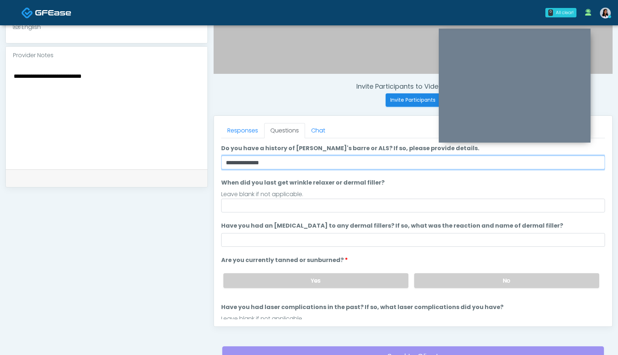
type input "**********"
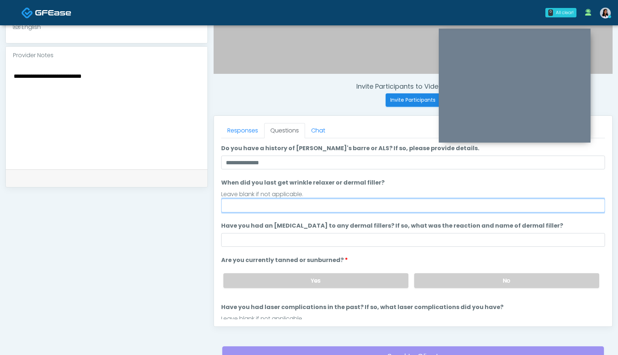
click at [284, 205] on input "When did you last get wrinkle relaxer or dermal filler?" at bounding box center [413, 206] width 384 height 14
type input "*"
type input "**********"
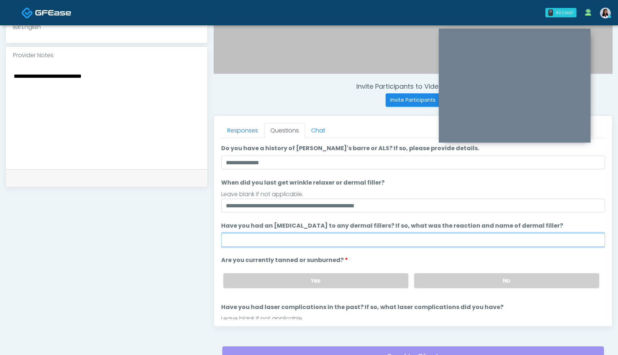
click at [301, 240] on input "Have you had an [MEDICAL_DATA] to any dermal fillers? If so, what was the react…" at bounding box center [413, 240] width 384 height 14
type input "**********"
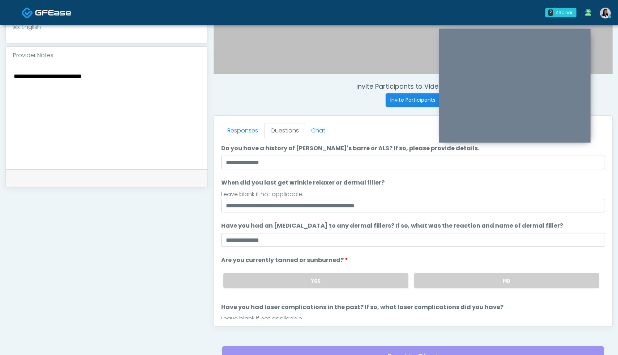
click at [69, 78] on textarea "**********" at bounding box center [106, 115] width 187 height 88
click at [114, 89] on textarea "**********" at bounding box center [106, 115] width 187 height 88
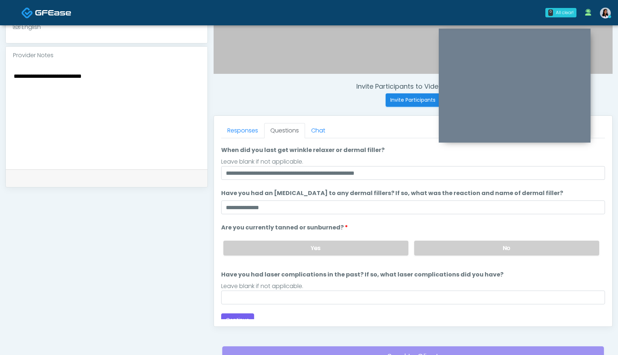
scroll to position [59, 0]
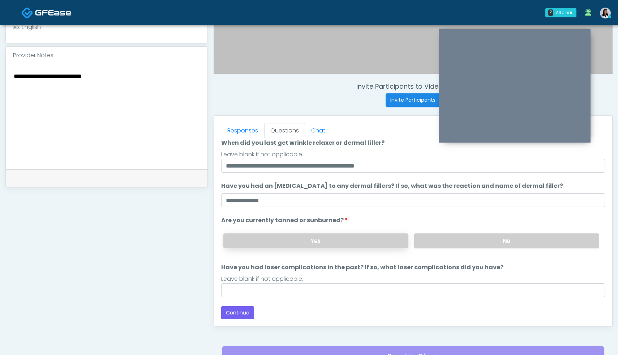
click at [374, 239] on label "Yes" at bounding box center [315, 240] width 185 height 15
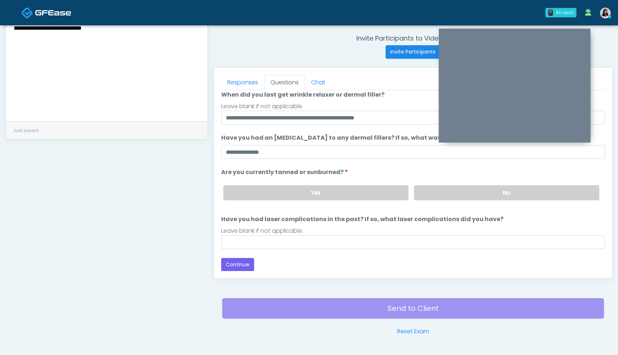
scroll to position [282, 0]
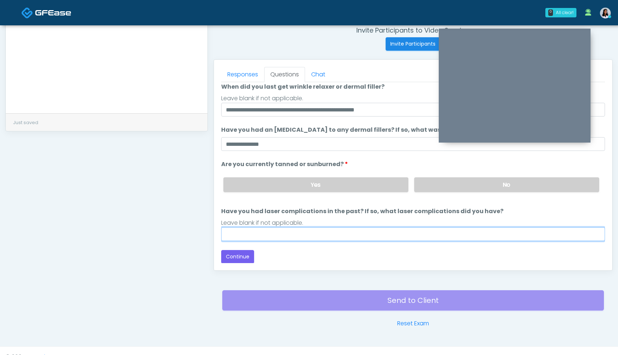
click at [282, 236] on input "Have you had laser complications in the past? If so, what laser complications d…" at bounding box center [413, 234] width 384 height 14
type input "**********"
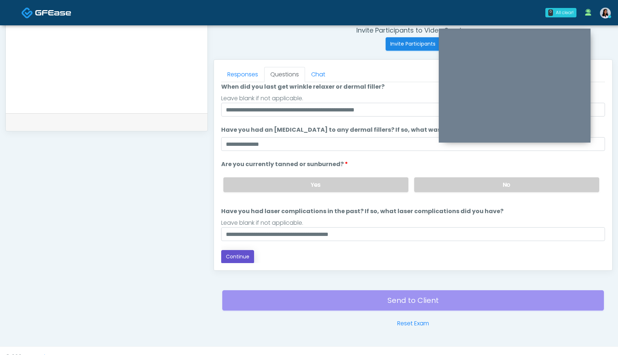
click at [237, 259] on button "Continue" at bounding box center [237, 256] width 33 height 13
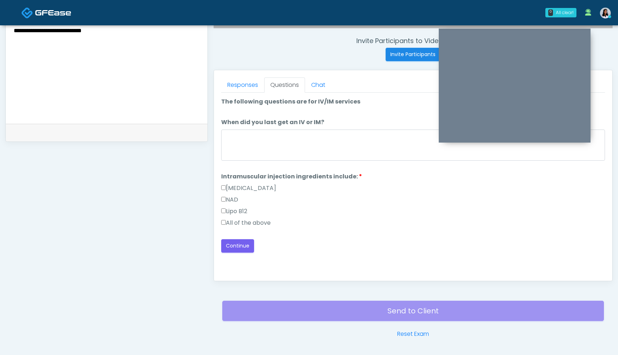
scroll to position [282, 0]
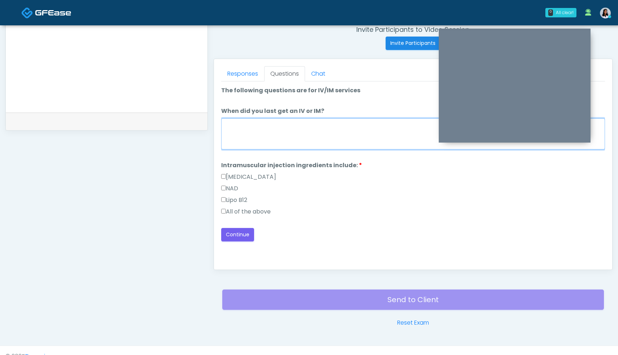
click at [279, 134] on textarea "When did you last get an IV or IM?" at bounding box center [413, 133] width 384 height 31
click at [255, 129] on textarea "When did you last get an IV or IM?" at bounding box center [413, 133] width 384 height 31
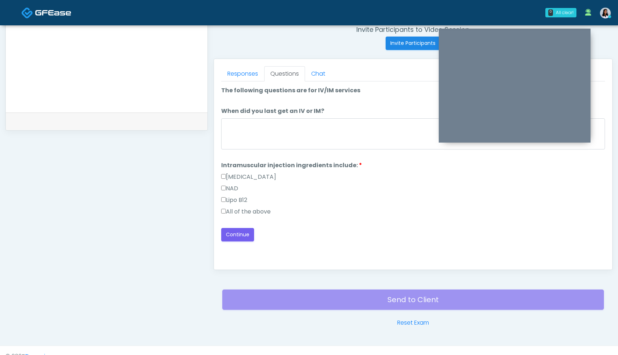
click at [224, 172] on label "Methylcobalamin" at bounding box center [248, 176] width 55 height 9
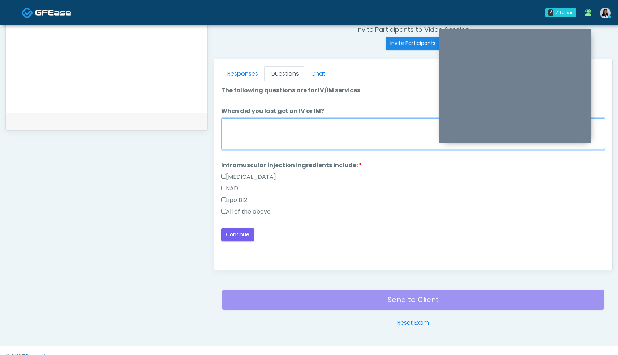
click at [270, 141] on textarea "When did you last get an IV or IM?" at bounding box center [413, 133] width 384 height 31
type textarea "**********"
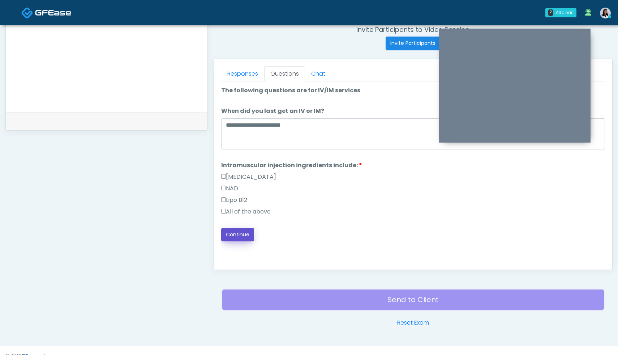
click at [239, 231] on button "Continue" at bounding box center [237, 234] width 33 height 13
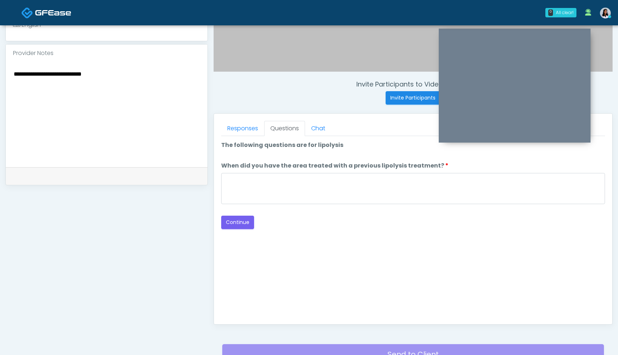
scroll to position [222, 0]
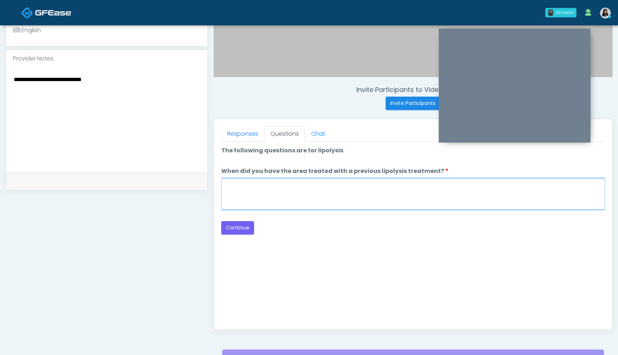
click at [261, 192] on textarea "When did you have the area treated with a previous lipolysis treatment?" at bounding box center [413, 193] width 384 height 31
type textarea "**********"
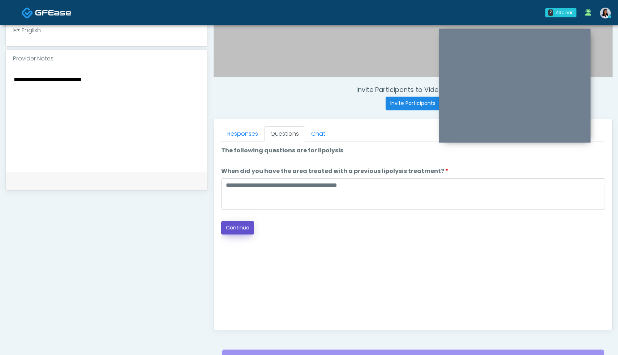
click at [243, 228] on button "Continue" at bounding box center [237, 227] width 33 height 13
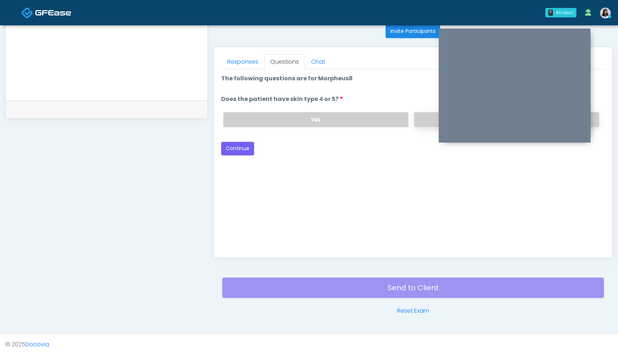
click at [424, 118] on label "No" at bounding box center [506, 119] width 185 height 15
click at [228, 149] on button "Continue" at bounding box center [237, 148] width 33 height 13
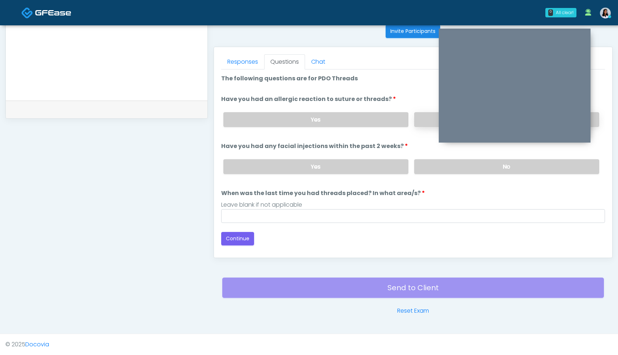
click at [427, 117] on label "No" at bounding box center [506, 119] width 185 height 15
click at [466, 165] on label "No" at bounding box center [506, 166] width 185 height 15
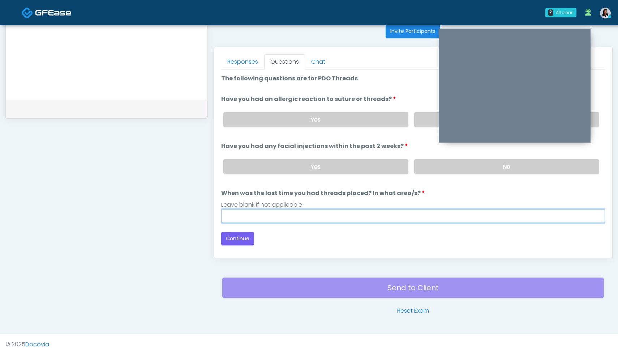
click at [312, 221] on input "When was the last time you had threads placed? In what area/s?" at bounding box center [413, 216] width 384 height 14
type input "**********"
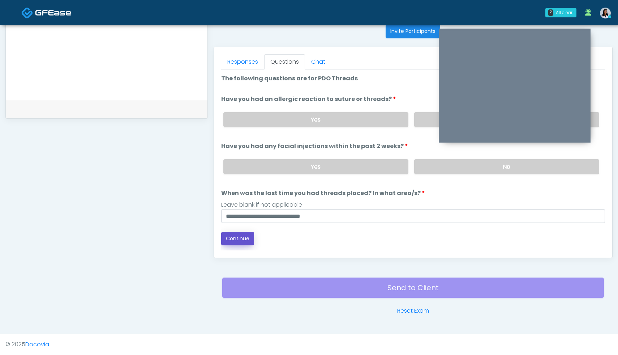
click at [235, 242] on button "Continue" at bounding box center [237, 238] width 33 height 13
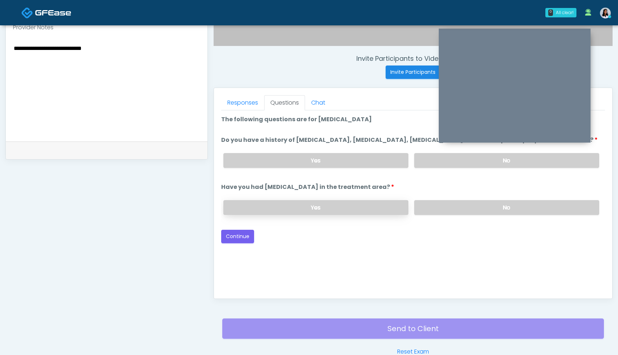
scroll to position [244, 0]
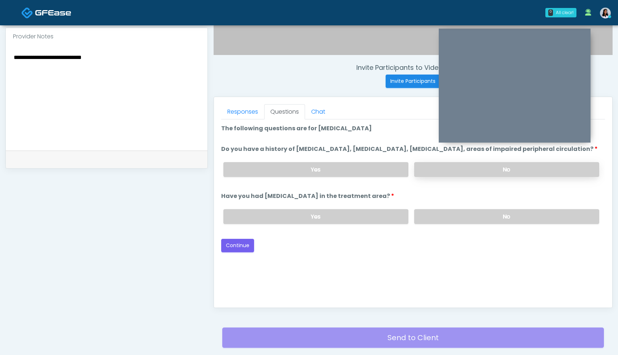
click at [469, 177] on label "No" at bounding box center [506, 169] width 185 height 15
click at [499, 224] on label "No" at bounding box center [506, 216] width 185 height 15
click at [241, 252] on button "Continue" at bounding box center [237, 245] width 33 height 13
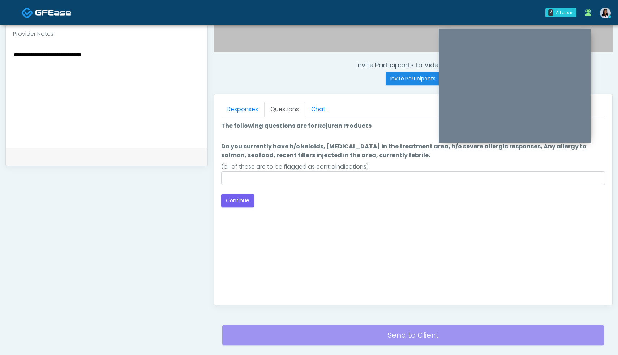
scroll to position [247, 0]
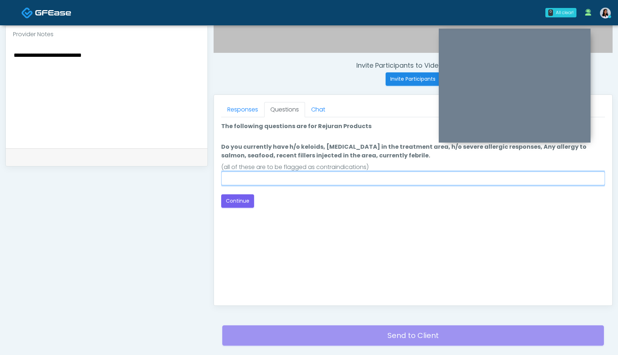
click at [314, 179] on input "Do you currently have h/o keloids, skin infection in the treatment area, h/o se…" at bounding box center [413, 178] width 384 height 14
type input "**********"
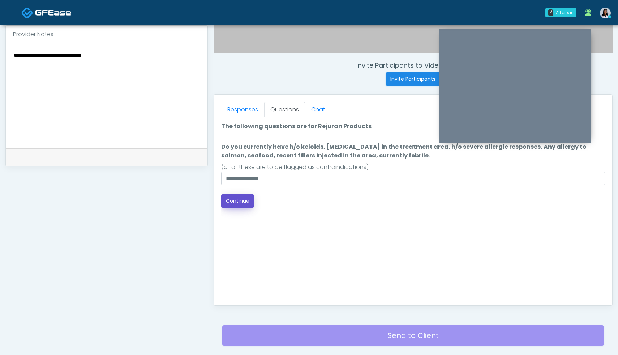
click at [238, 201] on button "Continue" at bounding box center [237, 200] width 33 height 13
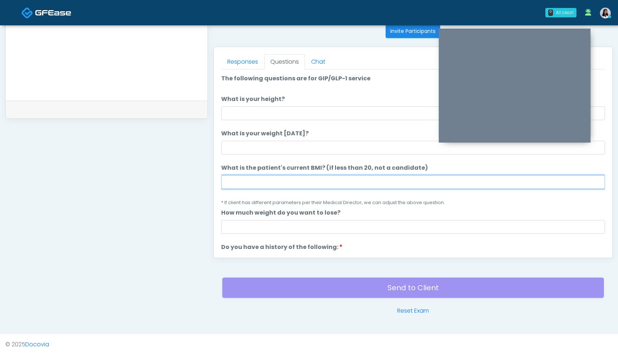
click at [250, 186] on input "What is the patient's current BMI? (if less than 20, not a candidate)" at bounding box center [413, 182] width 384 height 14
type input "****"
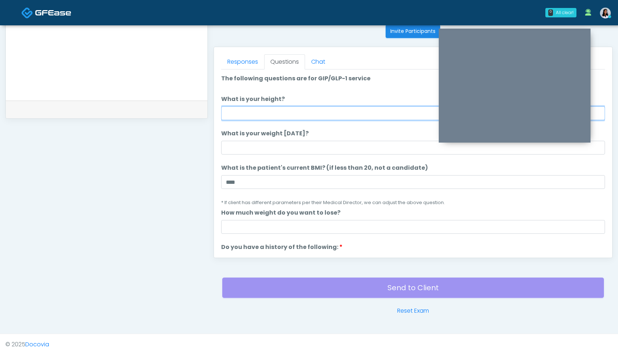
click at [254, 106] on input "What is your height?" at bounding box center [413, 113] width 384 height 14
type input "***"
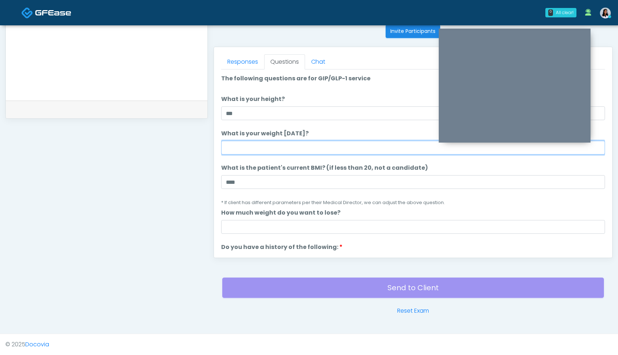
click at [239, 147] on input "What is your weight today?" at bounding box center [413, 148] width 384 height 14
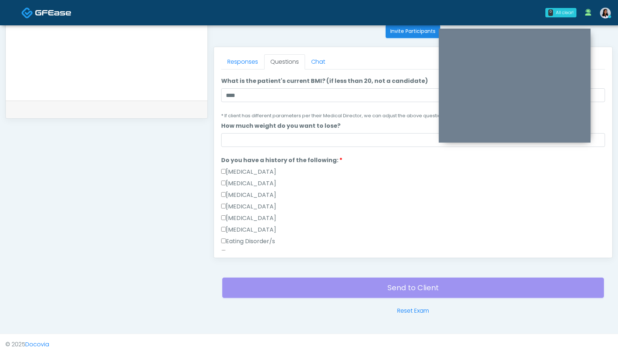
scroll to position [96, 0]
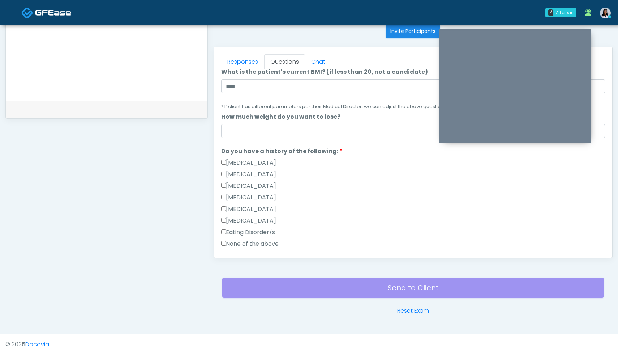
type input "***"
click at [254, 137] on input "How much weight do you want to lose?" at bounding box center [413, 131] width 384 height 14
type input "*"
click at [281, 167] on div "Gallbladder Disease" at bounding box center [413, 164] width 384 height 12
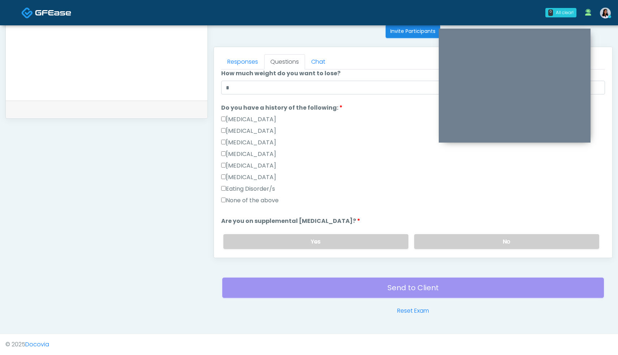
scroll to position [142, 0]
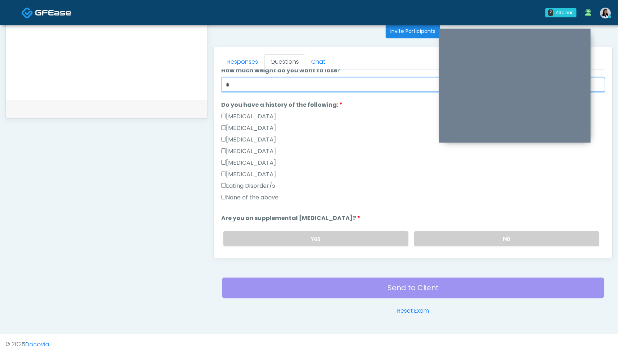
click at [263, 88] on input "*" at bounding box center [413, 85] width 384 height 14
type input "*"
click at [226, 200] on label "None of the above" at bounding box center [249, 197] width 57 height 9
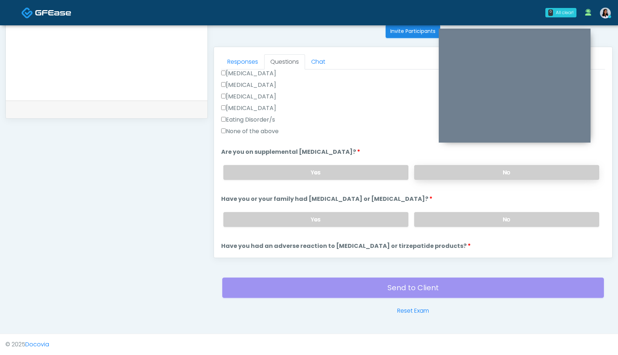
click at [470, 166] on label "No" at bounding box center [506, 172] width 185 height 15
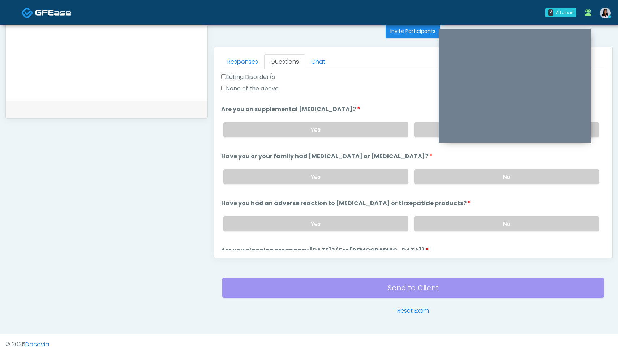
scroll to position [258, 0]
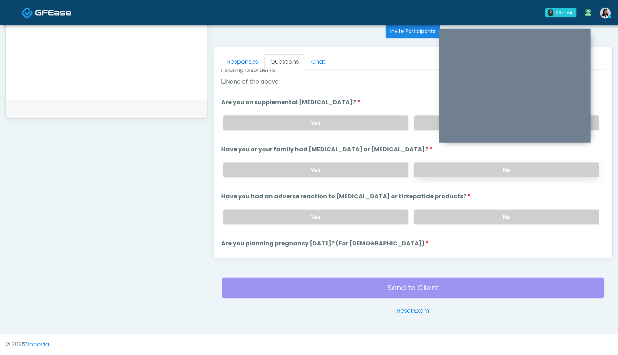
click at [497, 170] on label "No" at bounding box center [506, 169] width 185 height 15
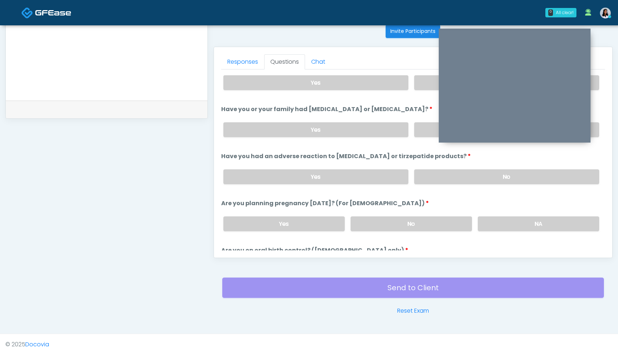
scroll to position [299, 0]
click at [480, 172] on label "No" at bounding box center [506, 175] width 185 height 15
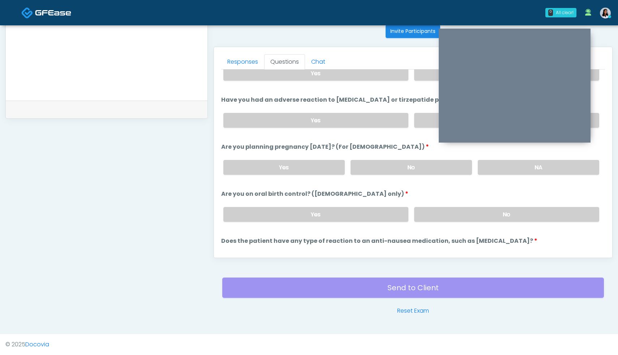
scroll to position [355, 0]
click at [438, 165] on label "No" at bounding box center [412, 166] width 122 height 15
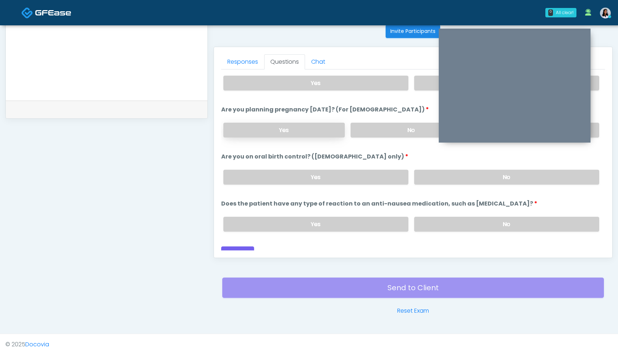
scroll to position [399, 0]
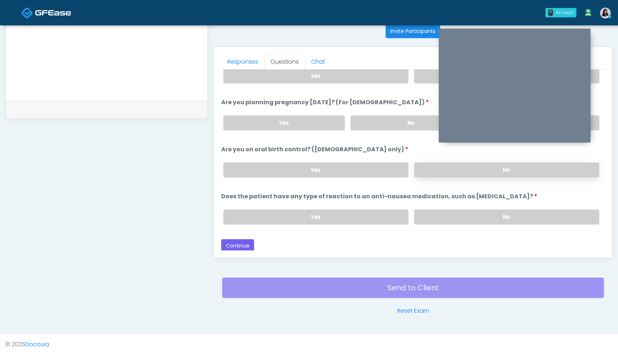
click at [460, 170] on label "No" at bounding box center [506, 169] width 185 height 15
click at [483, 216] on label "No" at bounding box center [506, 216] width 185 height 15
click at [234, 244] on button "Continue" at bounding box center [237, 245] width 33 height 13
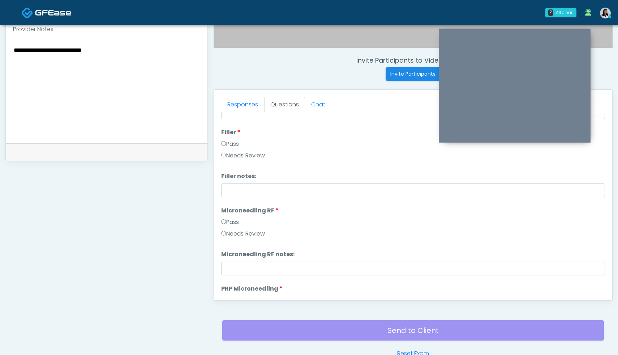
scroll to position [90, 0]
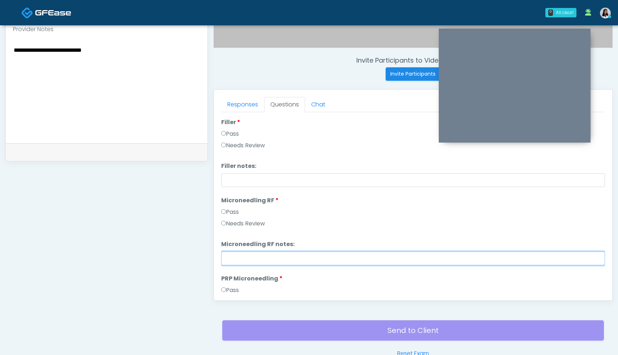
click at [239, 258] on input "Microneedling RF notes:" at bounding box center [413, 258] width 384 height 14
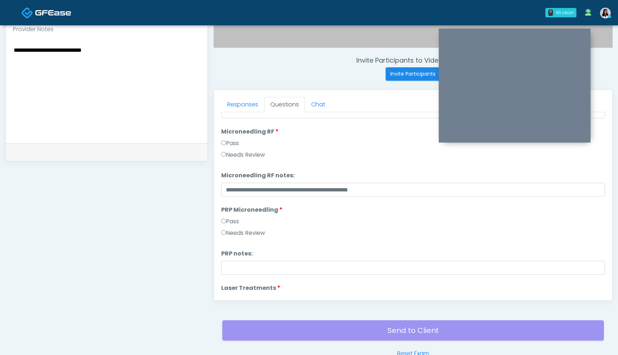
scroll to position [159, 0]
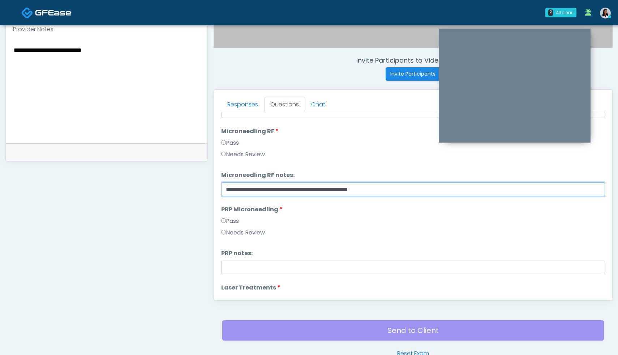
click at [393, 189] on input "**********" at bounding box center [413, 189] width 384 height 14
click at [392, 188] on input "**********" at bounding box center [413, 189] width 384 height 14
drag, startPoint x: 389, startPoint y: 186, endPoint x: 268, endPoint y: 177, distance: 121.5
click at [268, 177] on li "**********" at bounding box center [413, 183] width 384 height 25
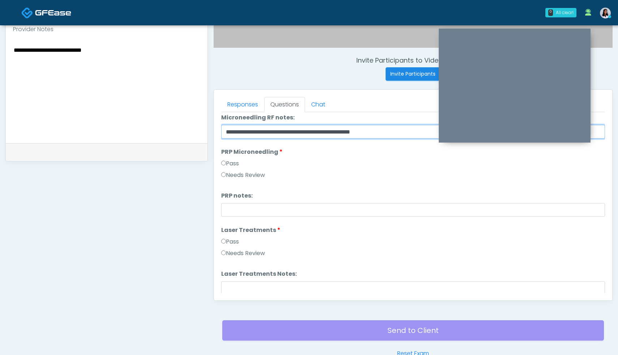
scroll to position [223, 0]
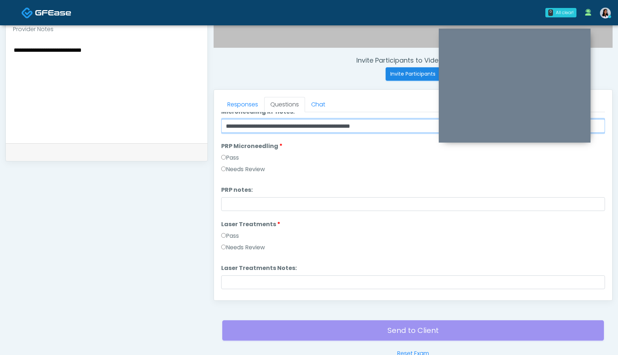
type input "**********"
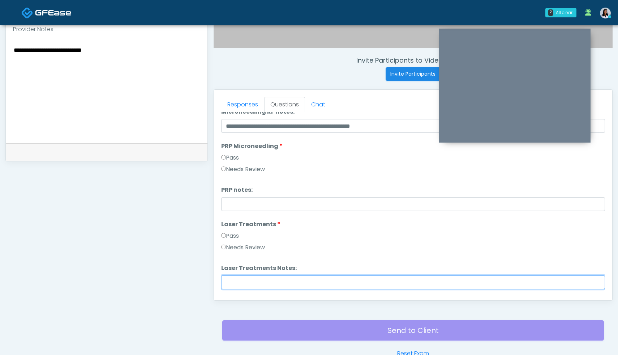
click at [240, 278] on input "Laser Treatments Notes:" at bounding box center [413, 282] width 384 height 14
paste input "**********"
type input "**********"
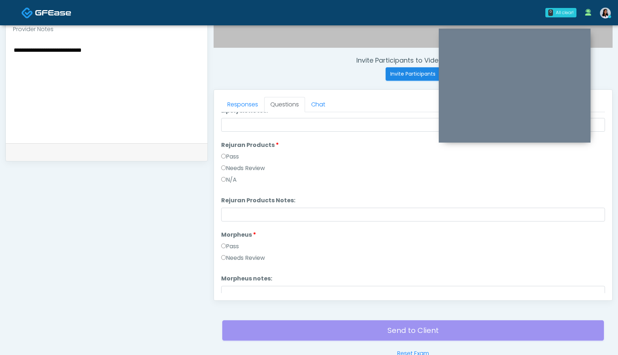
scroll to position [549, 0]
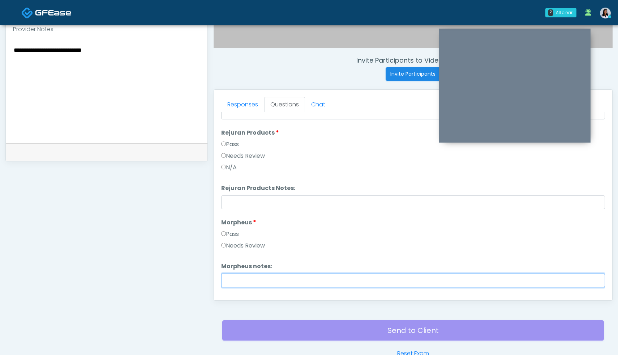
click at [235, 277] on input "Morpheus notes:" at bounding box center [413, 280] width 384 height 14
paste input "**********"
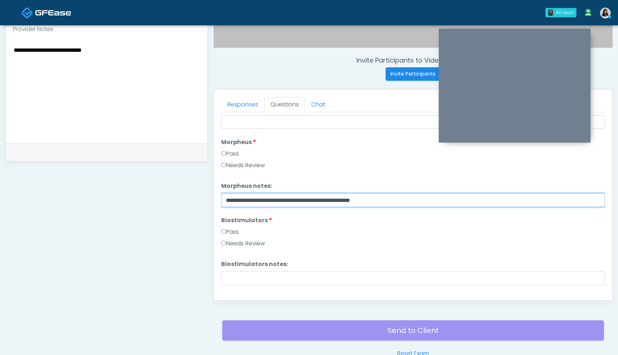
scroll to position [629, 0]
type input "**********"
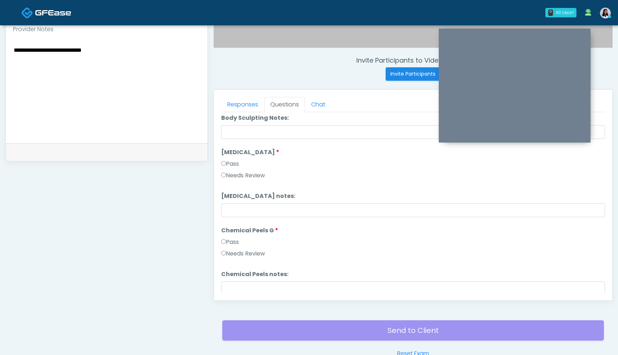
scroll to position [940, 0]
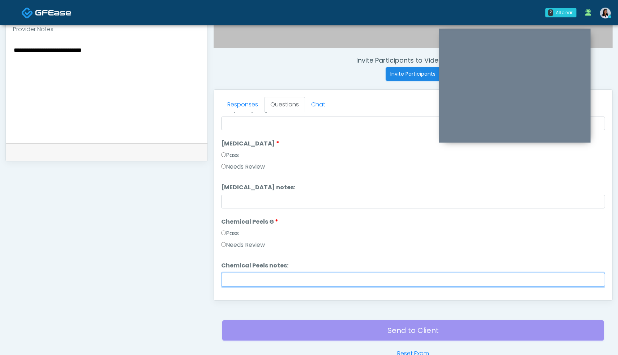
click at [246, 278] on input "Chemical Peels notes:" at bounding box center [413, 280] width 384 height 14
paste input "**********"
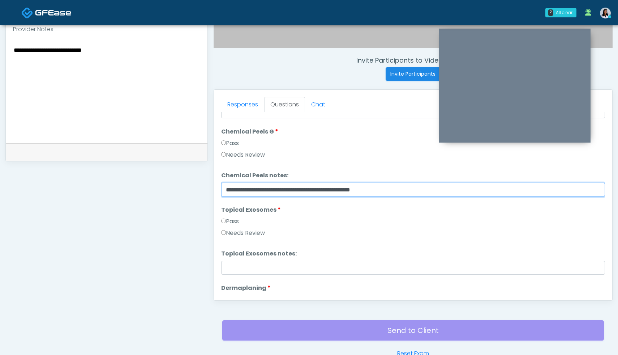
scroll to position [1031, 0]
type input "**********"
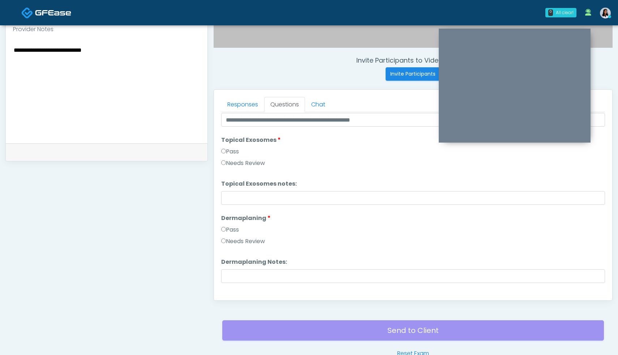
scroll to position [1113, 0]
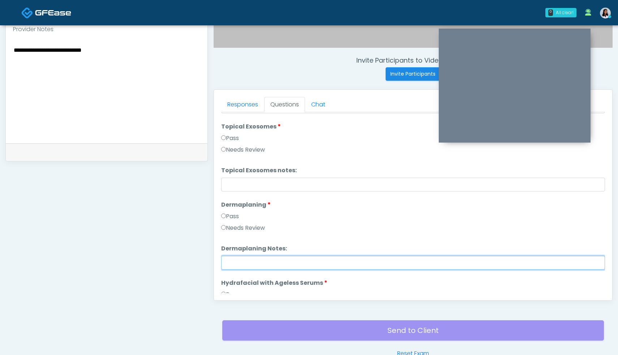
click at [234, 259] on input "Dermaplaning Notes:" at bounding box center [413, 263] width 384 height 14
paste input "**********"
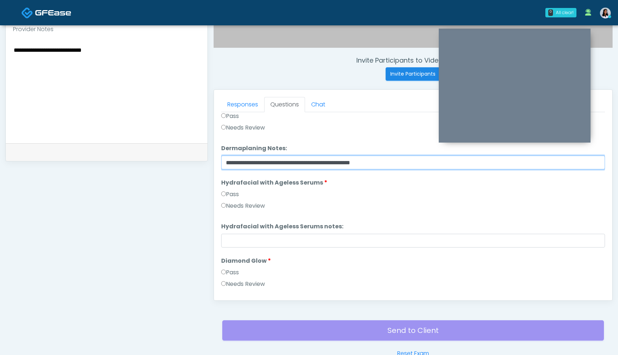
scroll to position [1214, 0]
type input "**********"
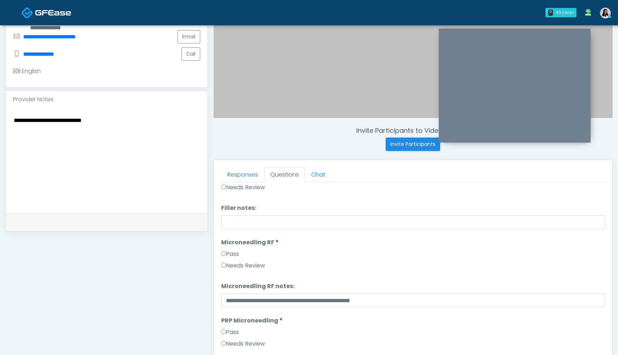
scroll to position [0, 0]
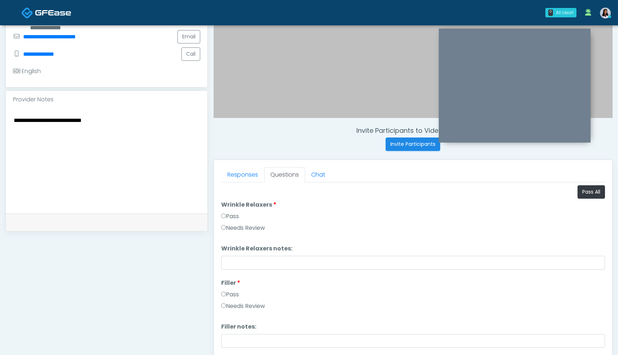
click at [186, 293] on div "**********" at bounding box center [106, 151] width 203 height 551
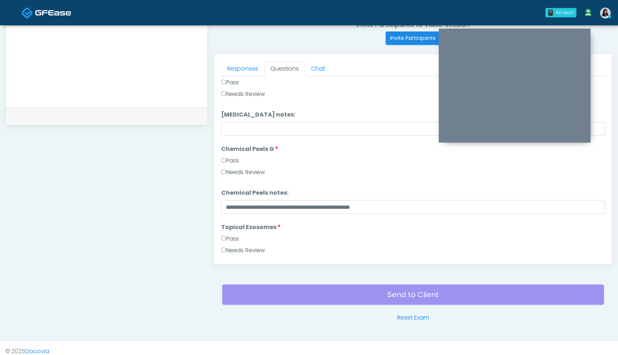
scroll to position [1026, 0]
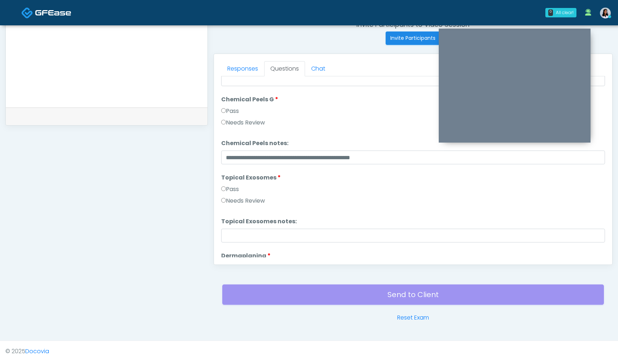
click at [177, 94] on textarea "**********" at bounding box center [106, 53] width 187 height 88
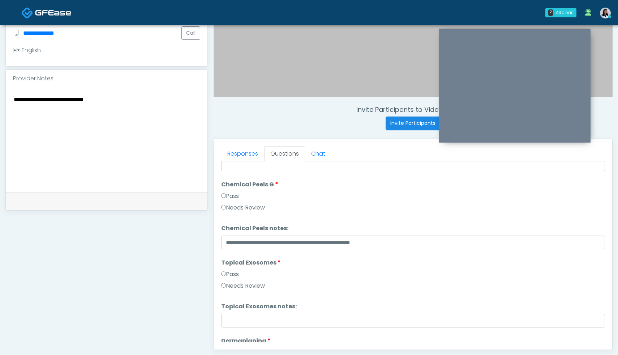
scroll to position [294, 0]
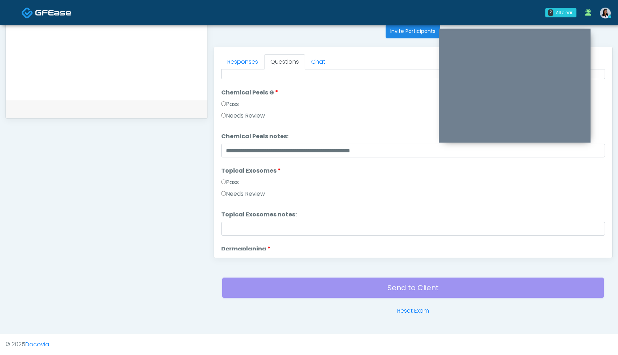
type textarea "**********"
click at [411, 290] on div "Send to Client Reset Exam" at bounding box center [413, 292] width 382 height 46
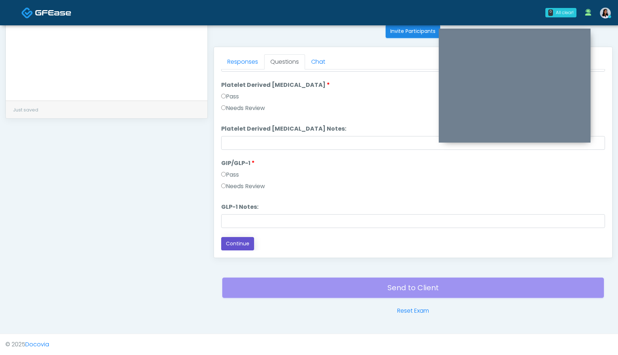
click at [251, 247] on button "Continue" at bounding box center [237, 243] width 33 height 13
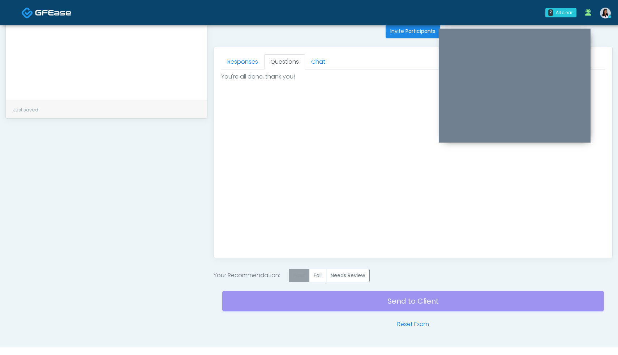
click at [301, 277] on label "Pass" at bounding box center [299, 275] width 21 height 13
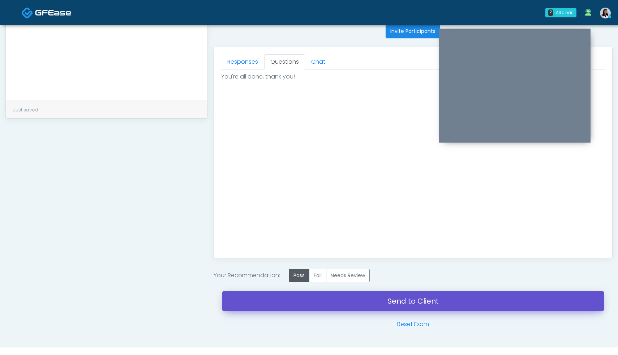
click at [400, 297] on link "Send to Client" at bounding box center [413, 301] width 382 height 20
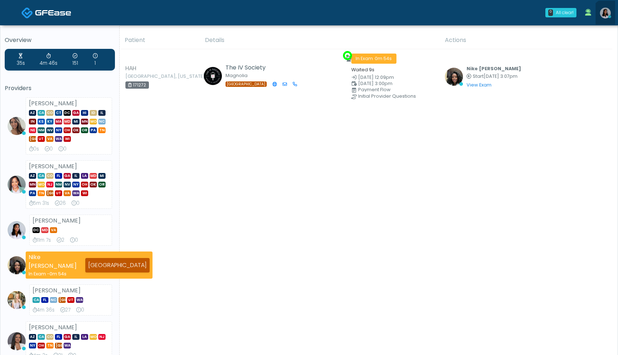
click at [609, 17] on icon at bounding box center [610, 16] width 3 height 3
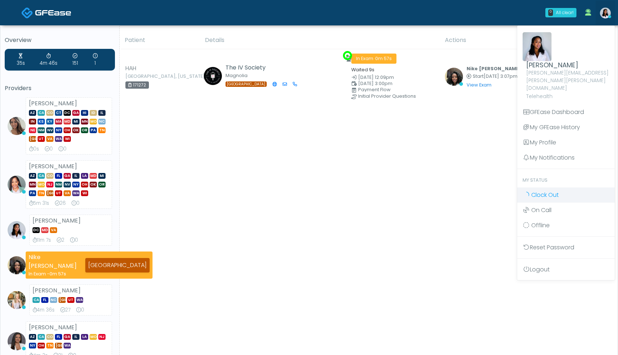
click at [547, 191] on span "Clock Out" at bounding box center [545, 195] width 27 height 8
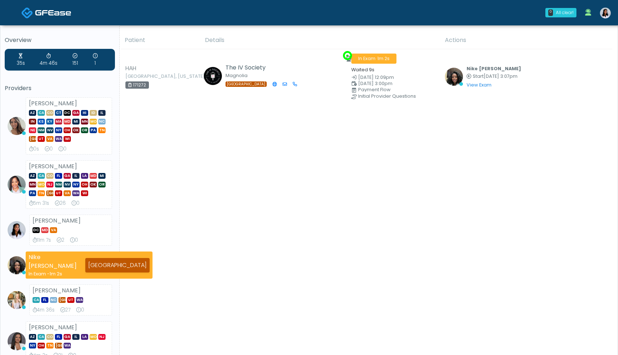
click at [604, 12] on img at bounding box center [605, 13] width 11 height 11
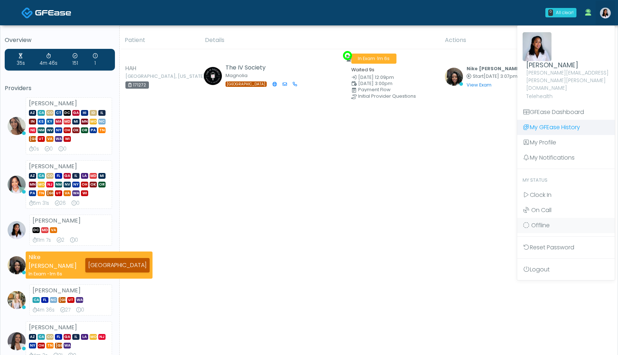
click at [553, 120] on link "My GFEase History" at bounding box center [566, 127] width 98 height 15
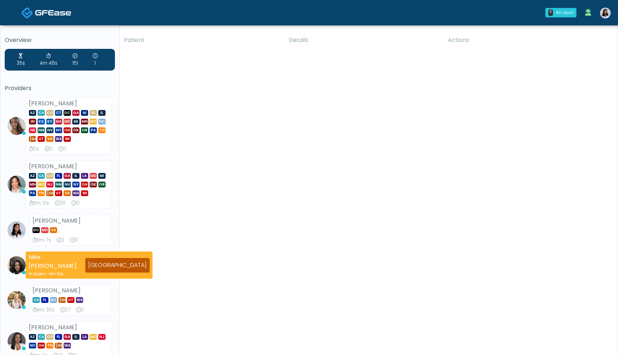
click at [604, 14] on img at bounding box center [605, 13] width 11 height 11
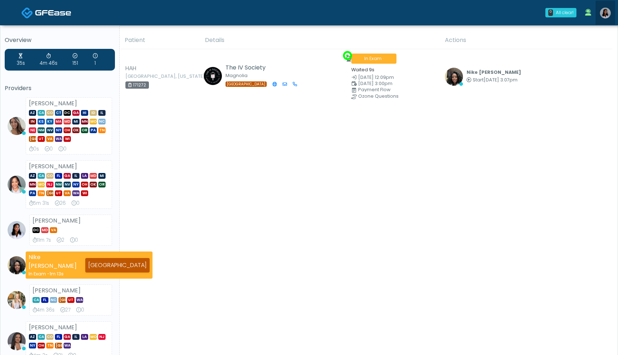
click at [606, 13] on img at bounding box center [605, 13] width 11 height 11
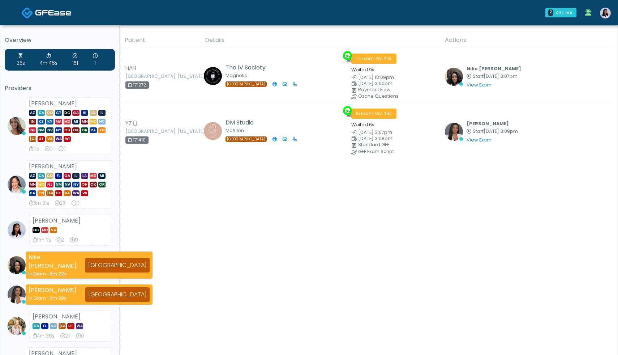
click at [608, 15] on img at bounding box center [605, 13] width 11 height 11
